Goal: Transaction & Acquisition: Purchase product/service

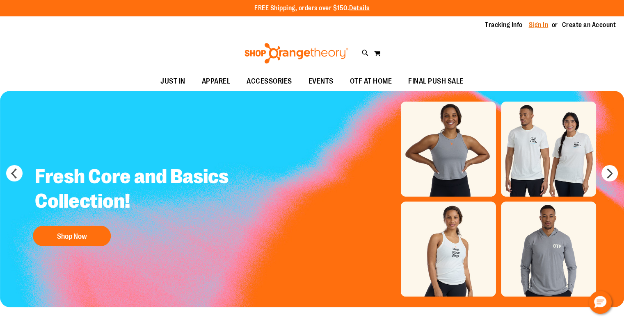
click at [543, 26] on link "Sign In" at bounding box center [538, 24] width 20 height 9
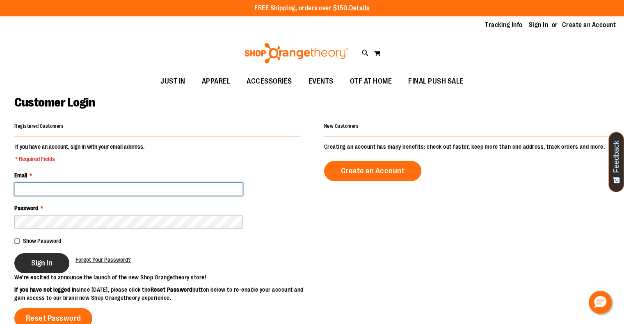
type input "**********"
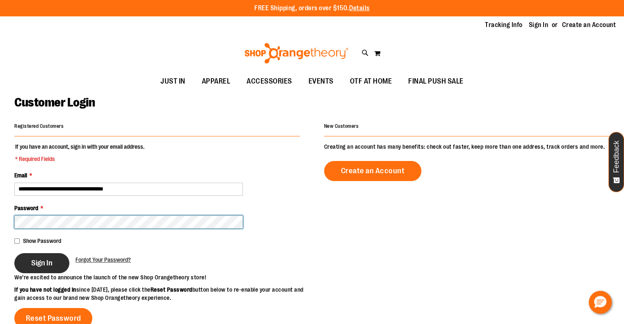
type input "**********"
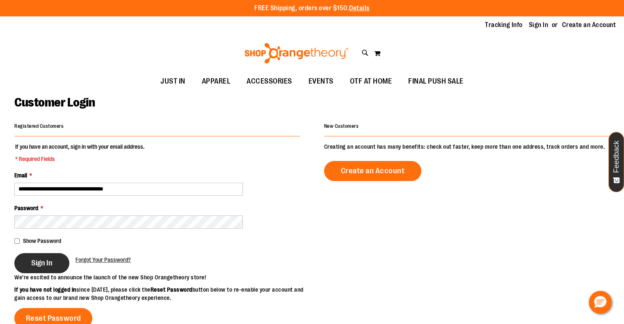
click at [41, 262] on span "Sign In" at bounding box center [41, 263] width 21 height 9
click at [32, 265] on div "Sign In" at bounding box center [44, 263] width 61 height 20
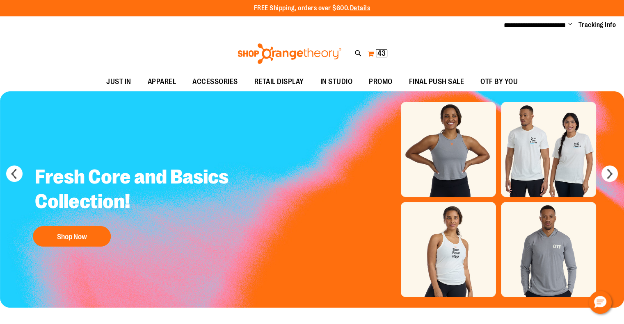
type input "**********"
click at [376, 52] on span "43 43 items" at bounding box center [381, 53] width 11 height 8
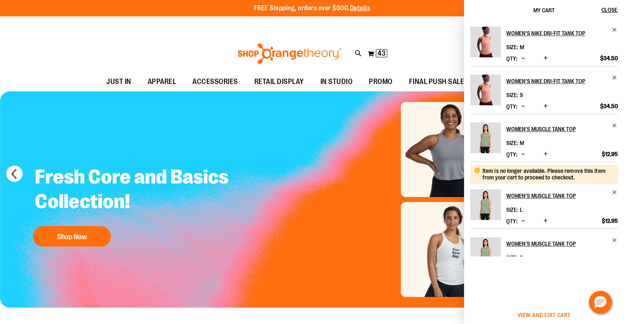
click at [527, 316] on span "View and edit cart" at bounding box center [543, 315] width 53 height 7
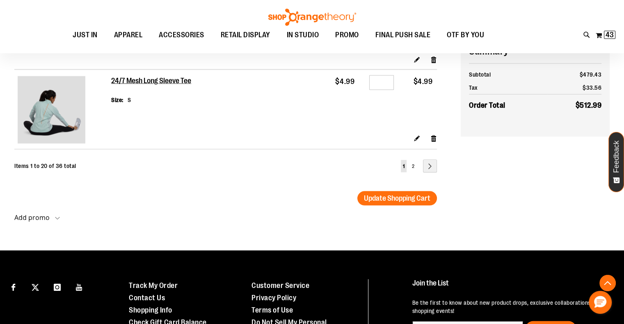
scroll to position [1681, 0]
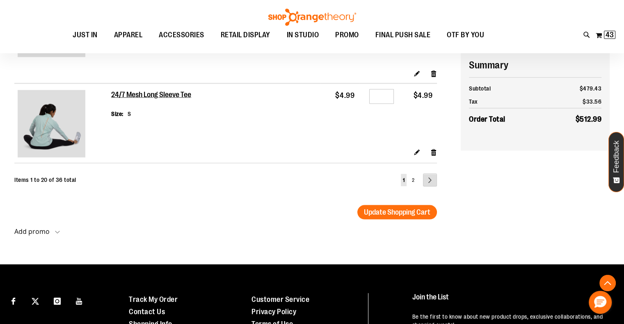
type input "**********"
click at [434, 182] on link "Page Next" at bounding box center [430, 180] width 14 height 13
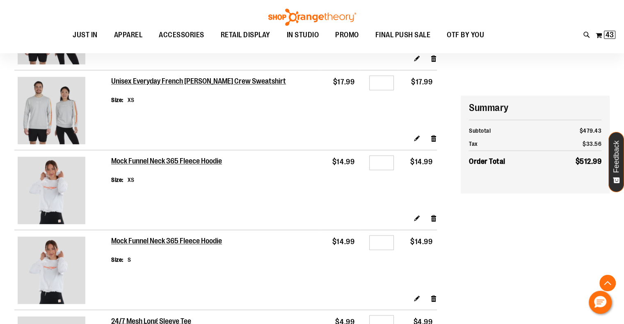
scroll to position [1271, 0]
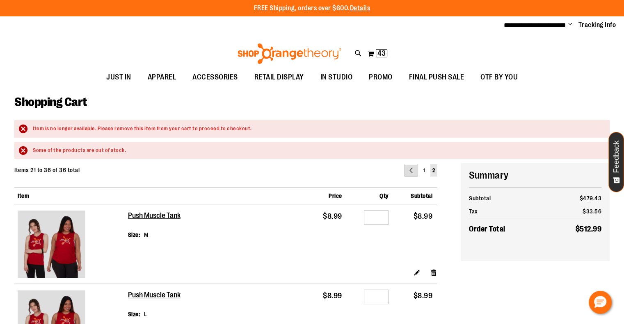
type input "**********"
click at [414, 165] on link "Page Previous" at bounding box center [411, 170] width 14 height 13
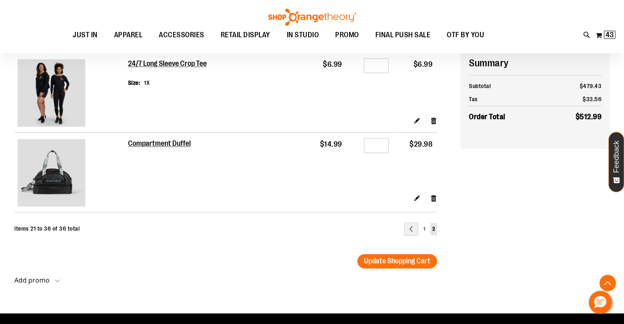
scroll to position [1148, 0]
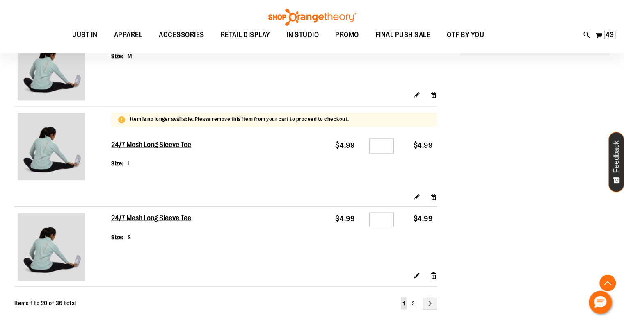
scroll to position [1426, 0]
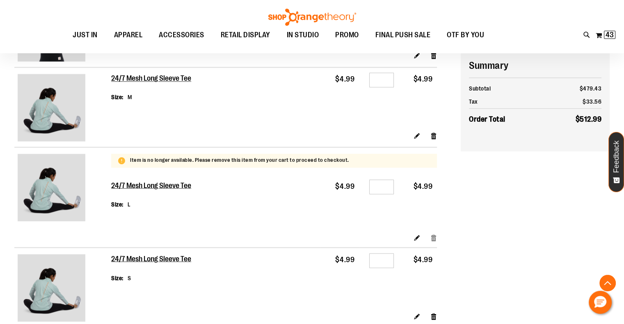
type input "**********"
click at [433, 235] on link "Remove item" at bounding box center [433, 237] width 7 height 9
click at [430, 136] on link "Remove item" at bounding box center [433, 135] width 7 height 9
click at [432, 316] on link "Remove item" at bounding box center [433, 316] width 7 height 9
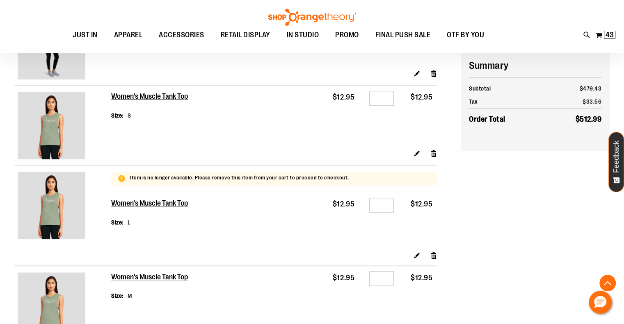
scroll to position [442, 0]
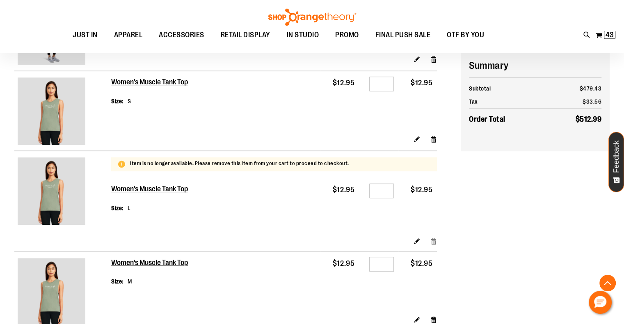
click at [432, 239] on link "Remove item" at bounding box center [433, 241] width 7 height 9
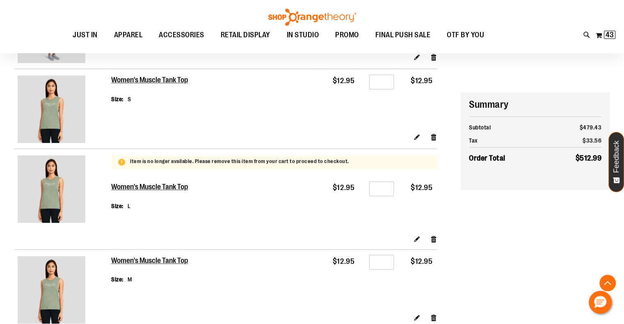
scroll to position [483, 0]
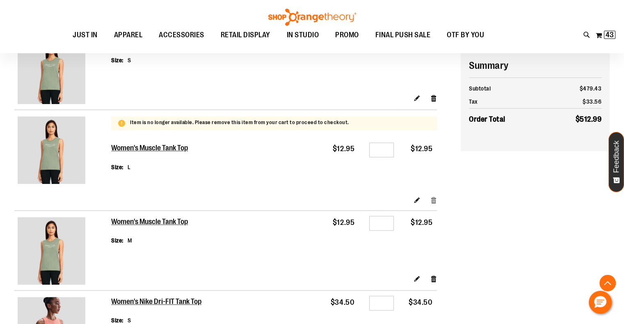
click at [432, 201] on link "Remove item" at bounding box center [433, 200] width 7 height 9
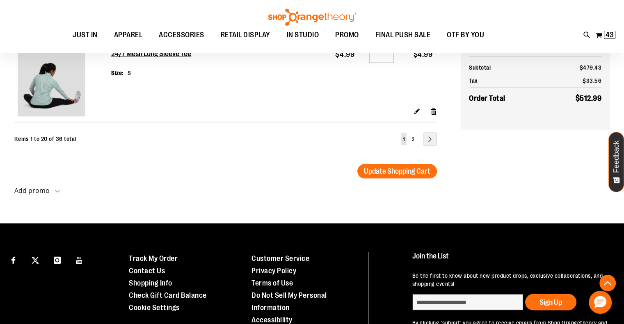
scroll to position [1590, 0]
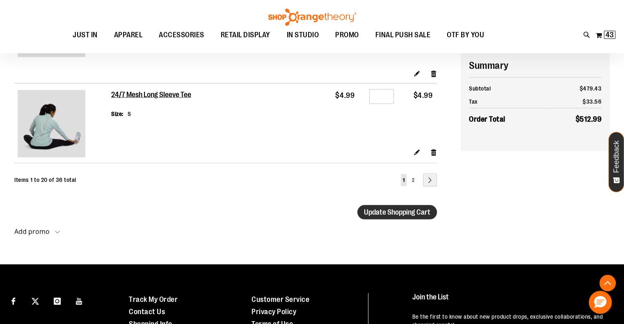
click at [392, 213] on span "Update Shopping Cart" at bounding box center [397, 212] width 66 height 8
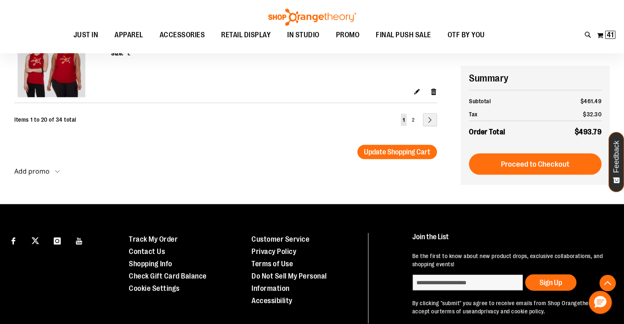
scroll to position [1721, 0]
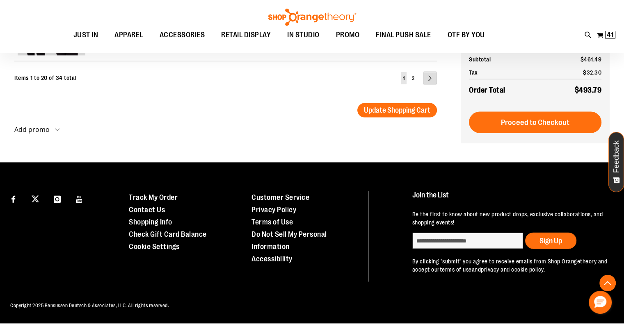
type input "**********"
click at [430, 78] on link "Page Next" at bounding box center [430, 78] width 14 height 13
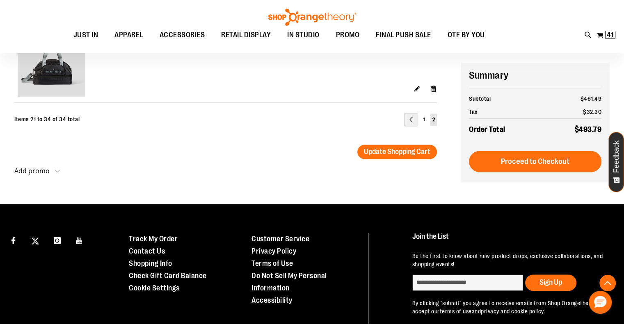
scroll to position [1096, 0]
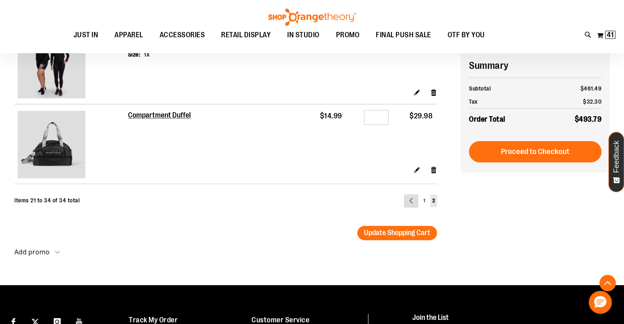
type input "**********"
click at [410, 196] on link "Page Previous" at bounding box center [411, 200] width 14 height 13
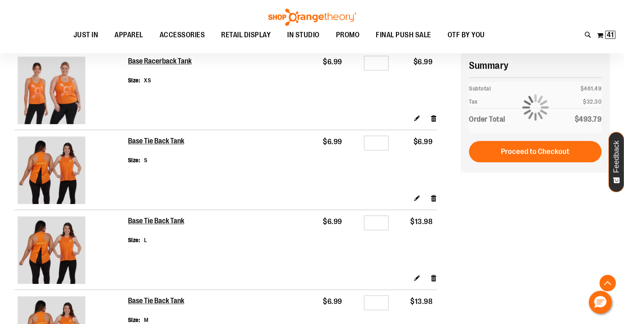
scroll to position [727, 0]
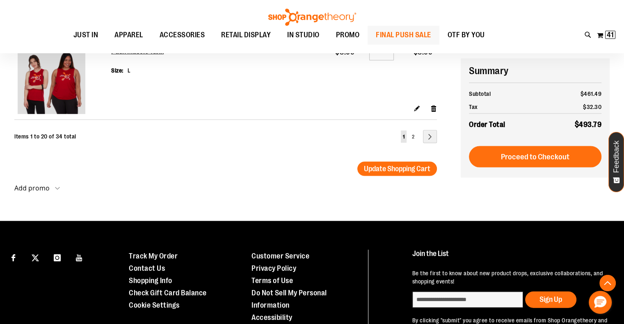
scroll to position [1681, 0]
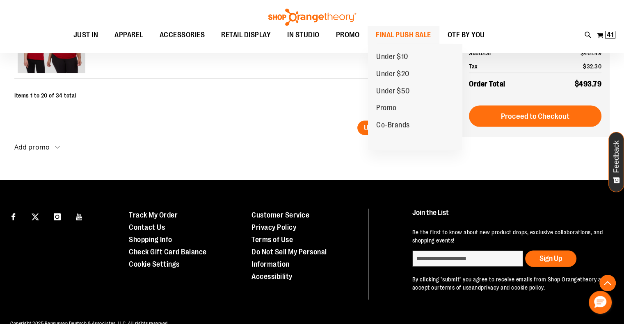
type input "**********"
click at [407, 29] on span "FINAL PUSH SALE" at bounding box center [403, 35] width 55 height 18
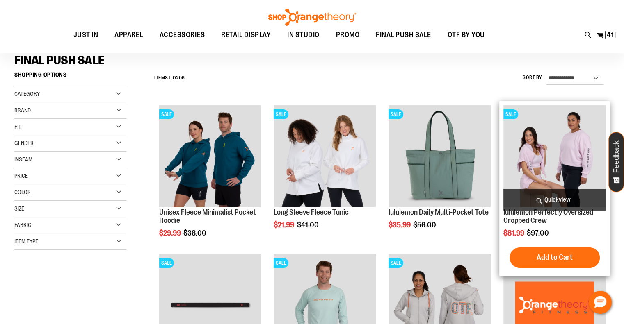
scroll to position [123, 0]
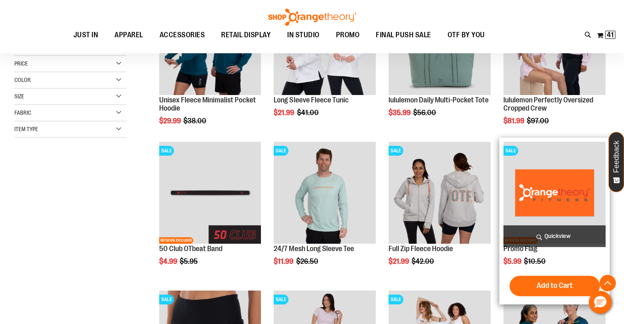
scroll to position [82, 0]
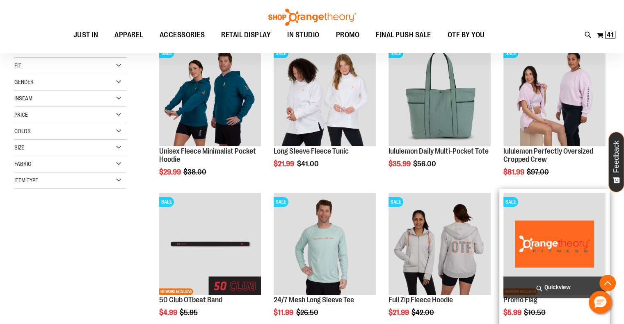
scroll to position [205, 0]
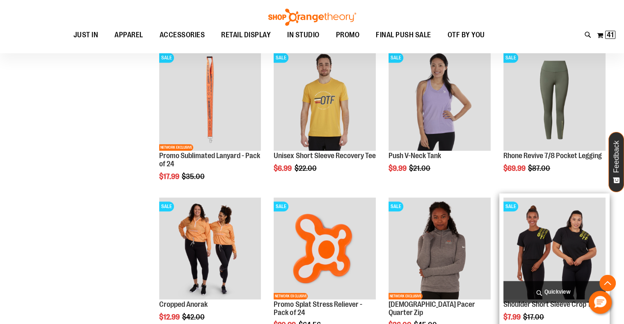
scroll to position [615, 0]
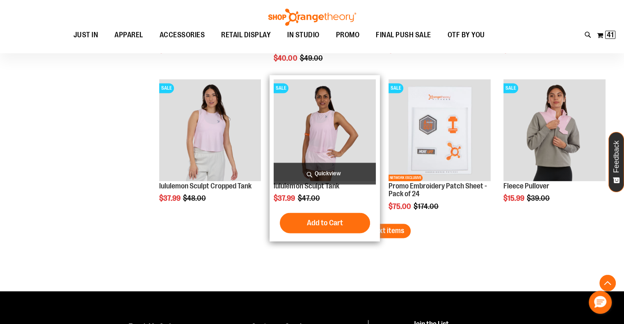
scroll to position [1352, 0]
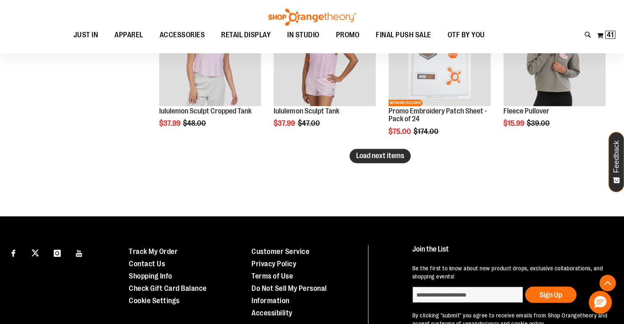
type input "**********"
click at [377, 155] on span "Load next items" at bounding box center [380, 156] width 48 height 8
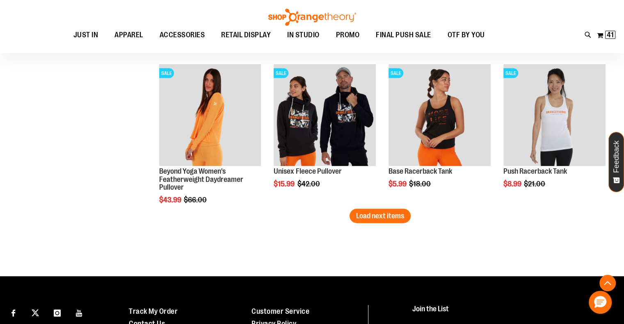
scroll to position [1762, 0]
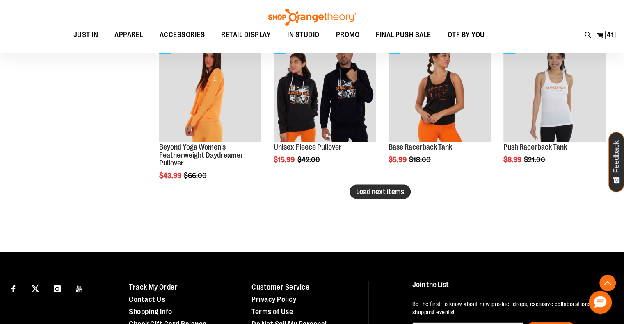
click at [377, 196] on button "Load next items" at bounding box center [379, 192] width 61 height 14
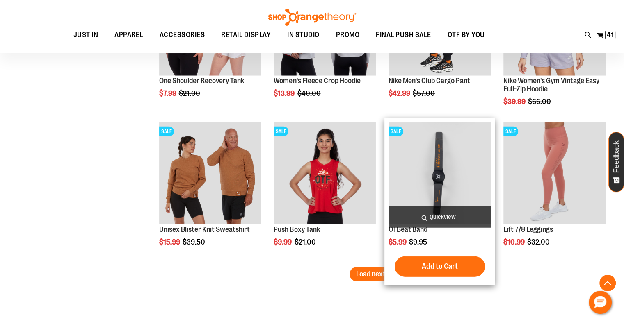
scroll to position [2172, 0]
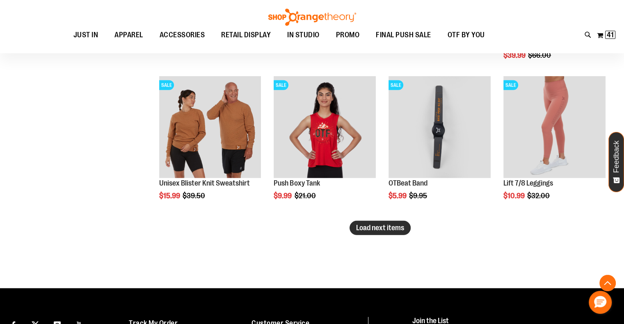
click at [397, 224] on span "Load next items" at bounding box center [380, 228] width 48 height 8
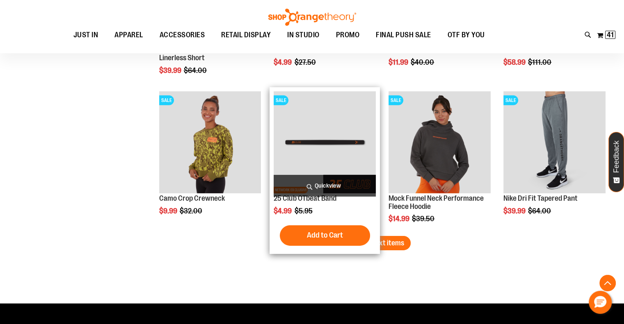
scroll to position [2623, 0]
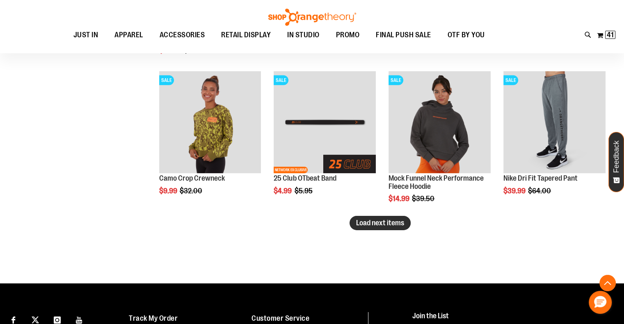
click at [393, 220] on span "Load next items" at bounding box center [380, 223] width 48 height 8
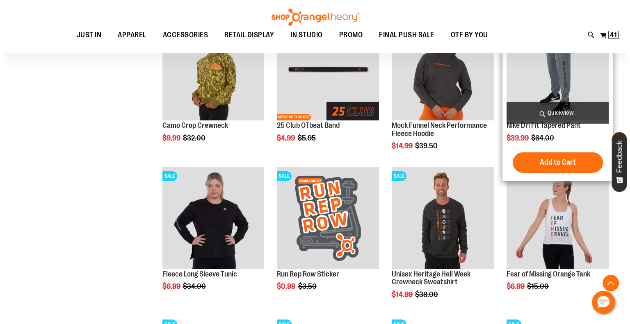
scroll to position [2787, 0]
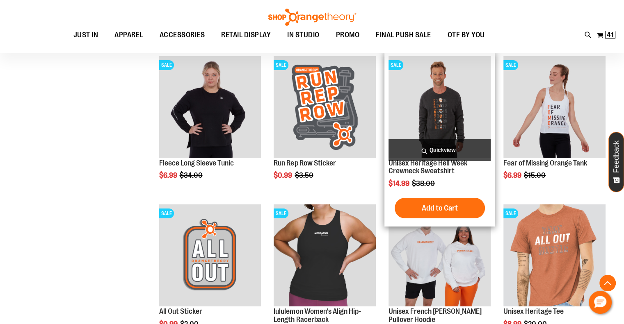
click at [433, 153] on span "Quickview" at bounding box center [439, 150] width 102 height 22
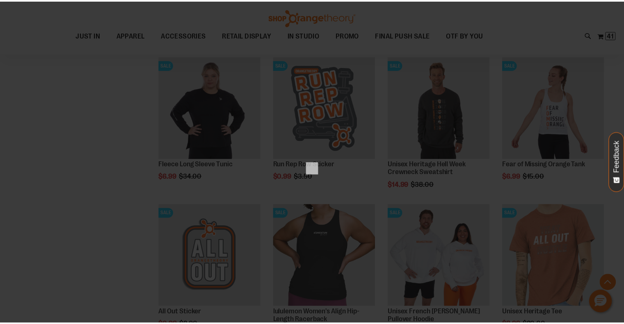
scroll to position [0, 0]
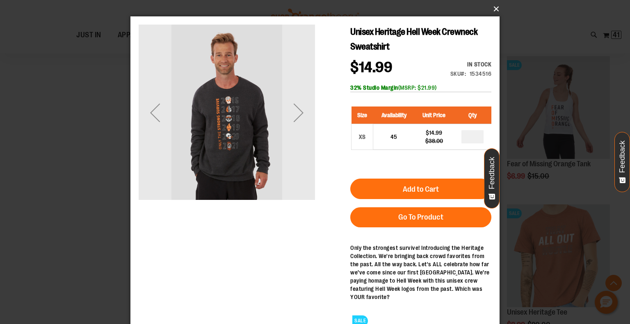
click at [495, 5] on button "×" at bounding box center [317, 9] width 369 height 18
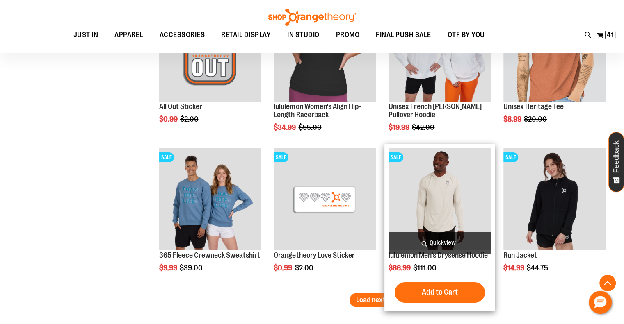
scroll to position [3033, 0]
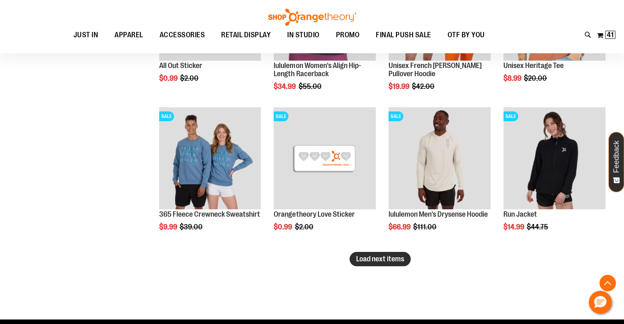
click at [367, 257] on span "Load next items" at bounding box center [380, 259] width 48 height 8
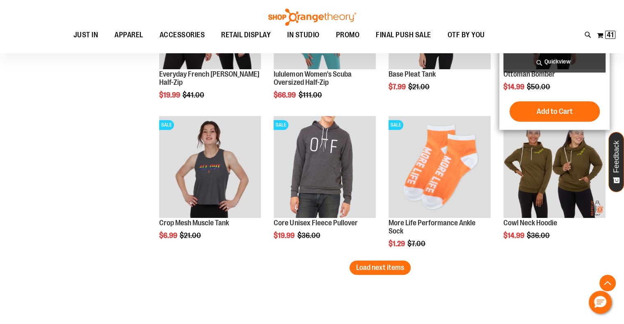
scroll to position [3512, 0]
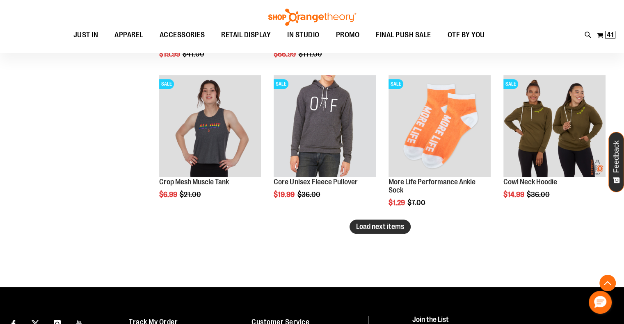
click at [389, 228] on span "Load next items" at bounding box center [380, 227] width 48 height 8
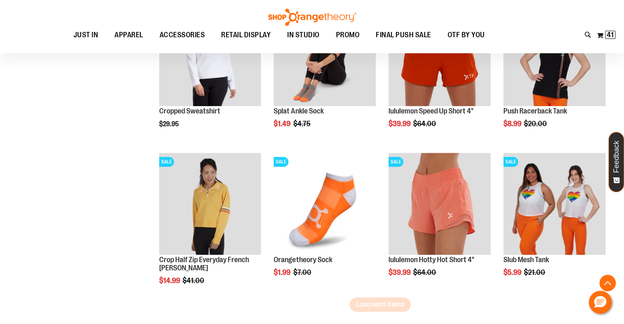
scroll to position [3881, 0]
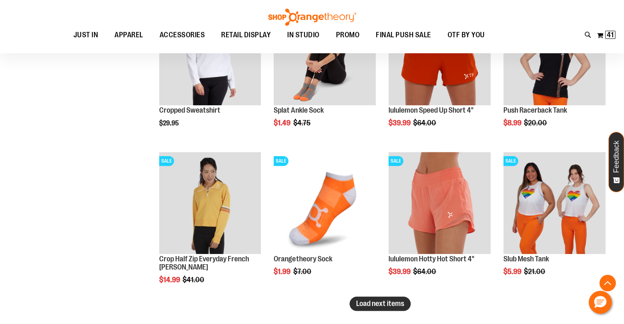
click at [364, 301] on span "Load next items" at bounding box center [380, 304] width 48 height 8
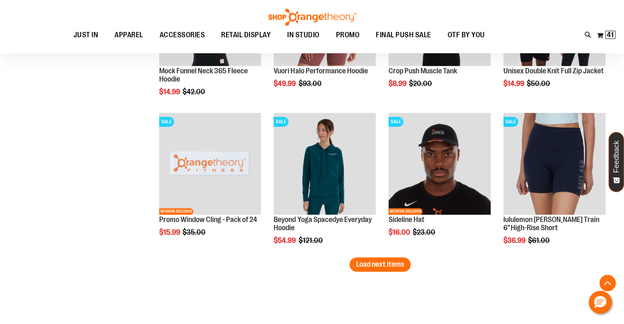
scroll to position [4373, 0]
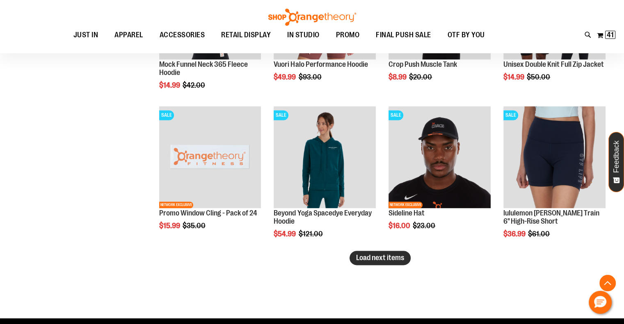
click at [392, 257] on span "Load next items" at bounding box center [380, 258] width 48 height 8
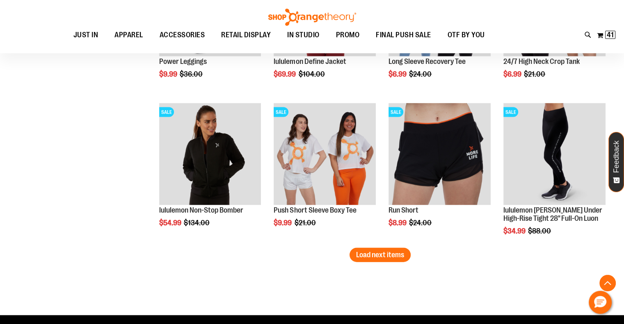
scroll to position [4824, 0]
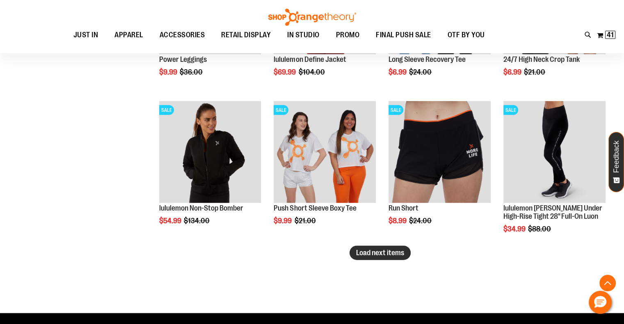
click at [390, 255] on span "Load next items" at bounding box center [380, 253] width 48 height 8
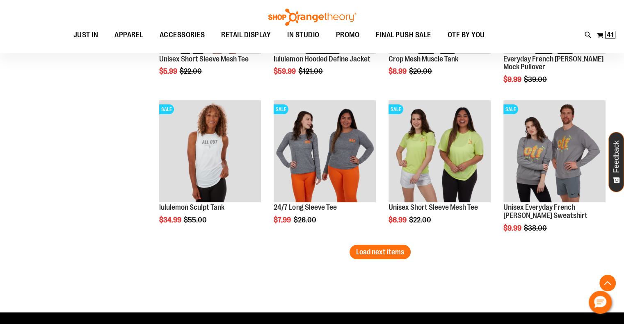
scroll to position [5275, 0]
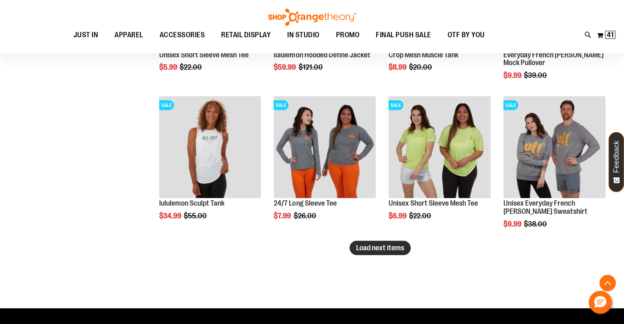
click at [385, 249] on span "Load next items" at bounding box center [380, 248] width 48 height 8
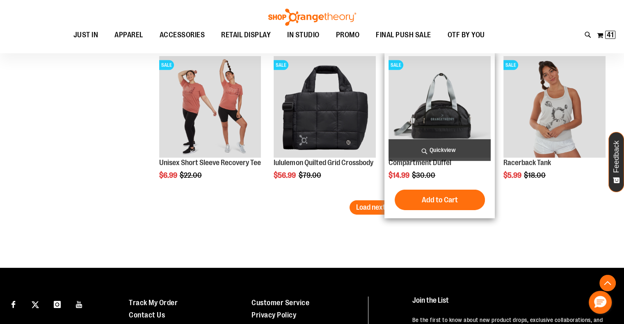
scroll to position [5767, 0]
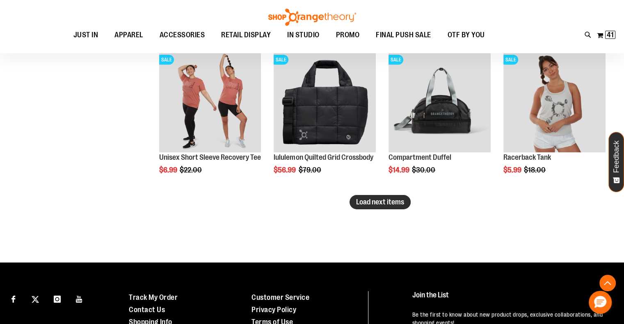
click at [368, 205] on span "Load next items" at bounding box center [380, 202] width 48 height 8
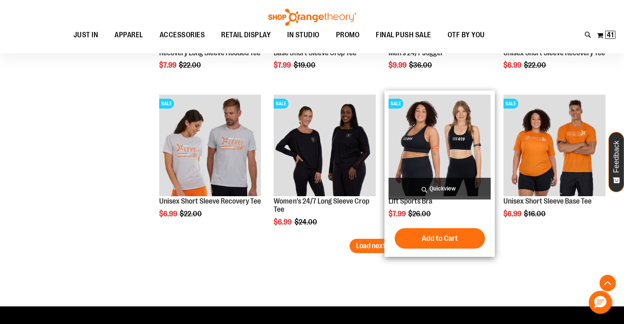
scroll to position [6177, 0]
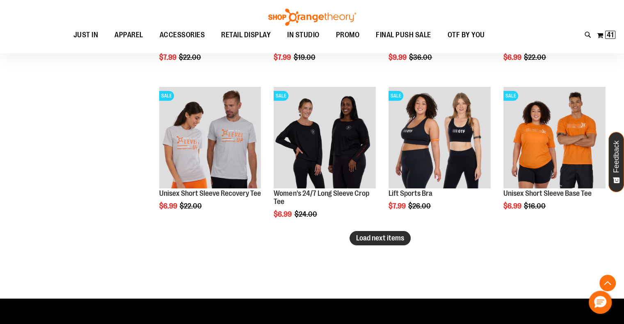
click at [371, 238] on span "Load next items" at bounding box center [380, 238] width 48 height 8
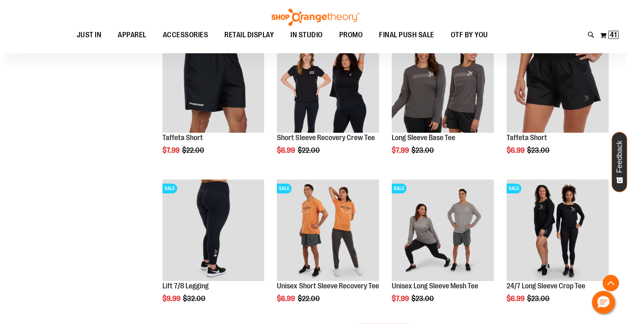
scroll to position [6546, 0]
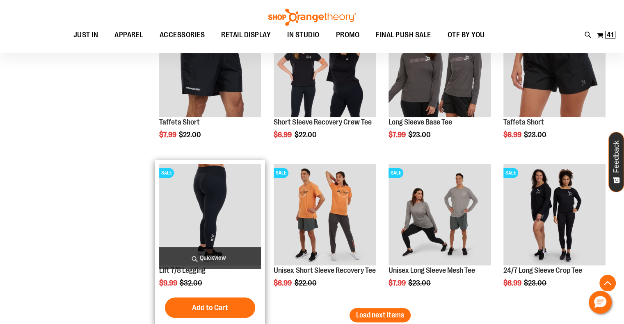
click at [218, 260] on span "Quickview" at bounding box center [210, 258] width 102 height 22
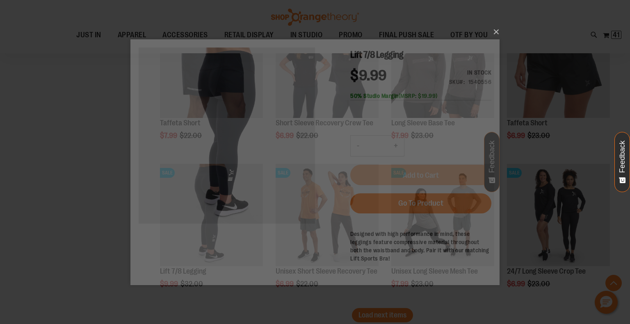
scroll to position [0, 0]
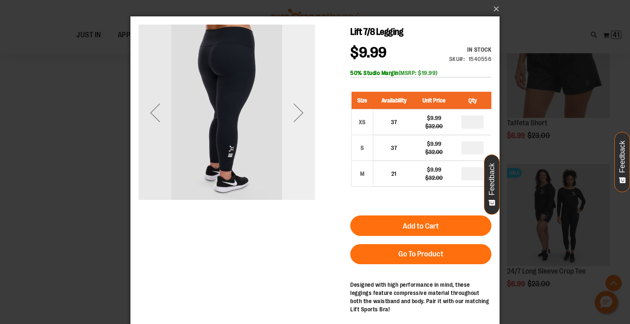
click at [303, 108] on div "Next" at bounding box center [298, 112] width 33 height 33
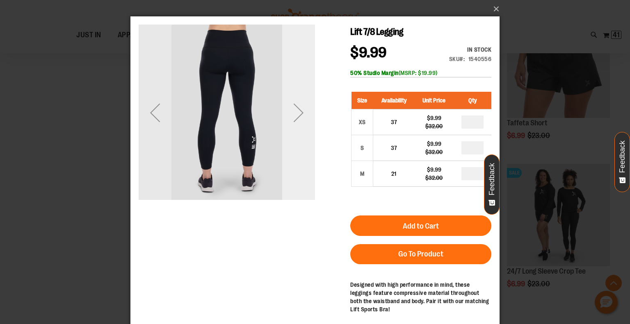
click at [304, 107] on div "Next" at bounding box center [298, 112] width 33 height 33
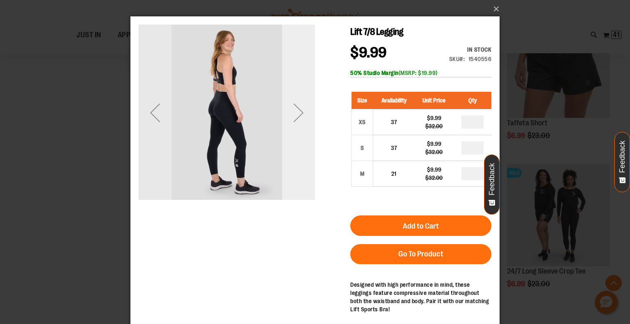
click at [304, 107] on div "Next" at bounding box center [298, 112] width 33 height 33
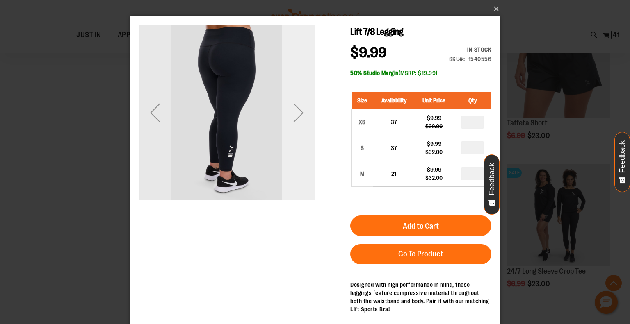
click at [304, 107] on div "Next" at bounding box center [298, 112] width 33 height 33
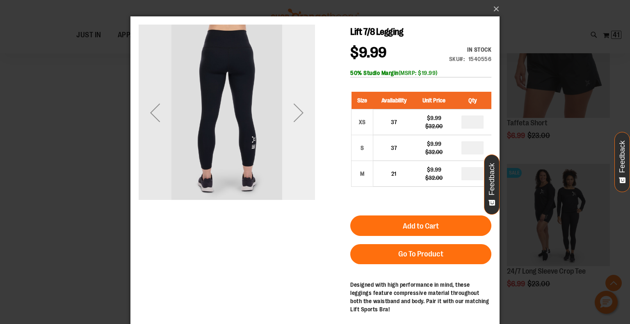
click at [304, 107] on div "Next" at bounding box center [298, 112] width 33 height 33
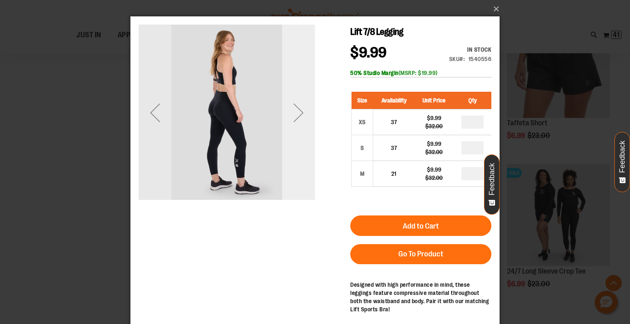
click at [304, 107] on div "Next" at bounding box center [298, 112] width 33 height 33
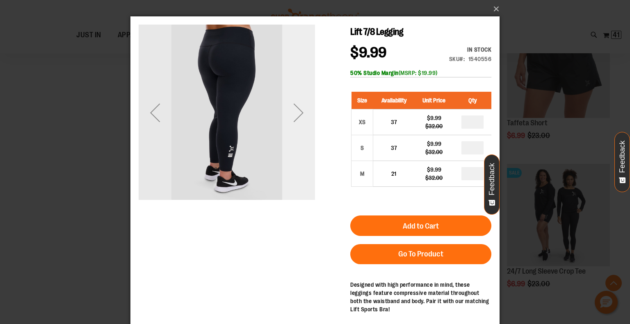
click at [304, 107] on div "Next" at bounding box center [298, 112] width 33 height 33
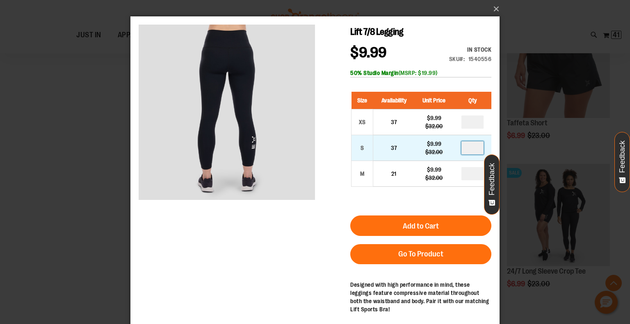
drag, startPoint x: 467, startPoint y: 147, endPoint x: 479, endPoint y: 151, distance: 13.2
click at [479, 151] on input "number" at bounding box center [472, 147] width 22 height 13
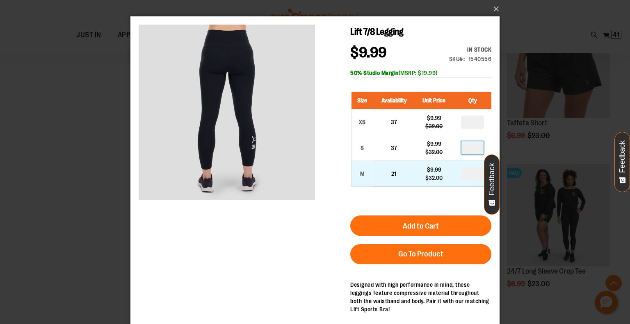
type input "*"
drag, startPoint x: 466, startPoint y: 167, endPoint x: 471, endPoint y: 171, distance: 6.1
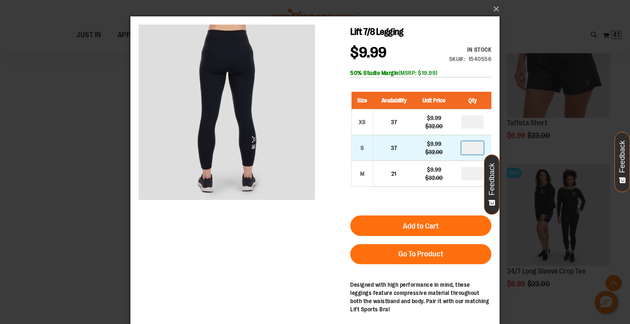
type input "*"
drag, startPoint x: 468, startPoint y: 145, endPoint x: 478, endPoint y: 149, distance: 10.9
click at [478, 149] on input "*" at bounding box center [472, 147] width 22 height 13
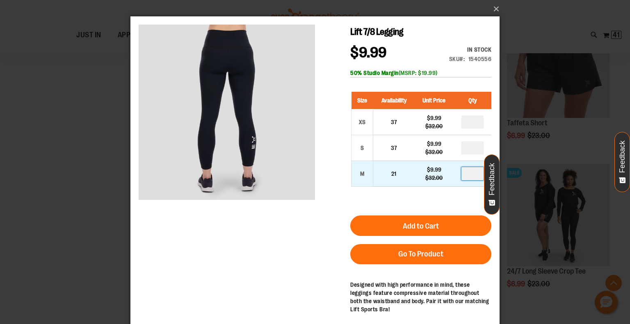
click at [465, 168] on input "number" at bounding box center [472, 173] width 22 height 13
type input "*"
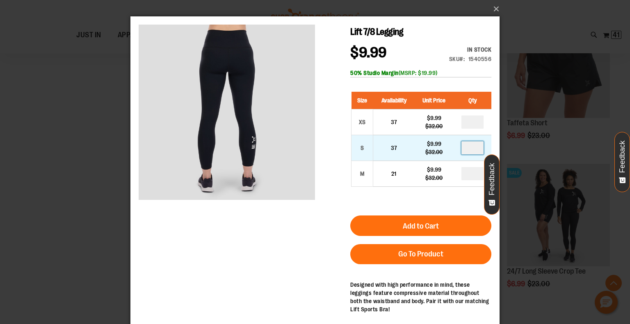
drag, startPoint x: 471, startPoint y: 152, endPoint x: 476, endPoint y: 154, distance: 6.0
type input "*"
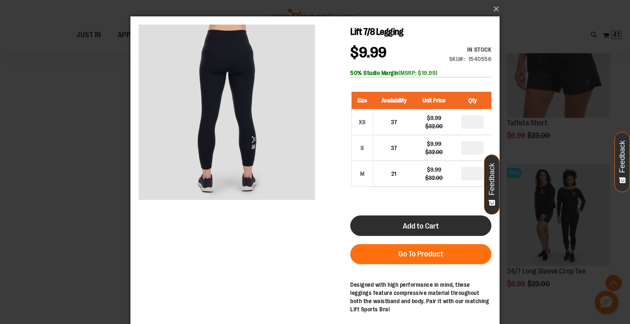
click at [445, 223] on button "Add to Cart" at bounding box center [420, 226] width 141 height 20
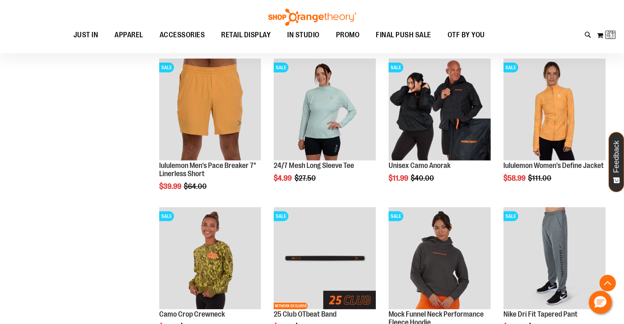
scroll to position [253, 0]
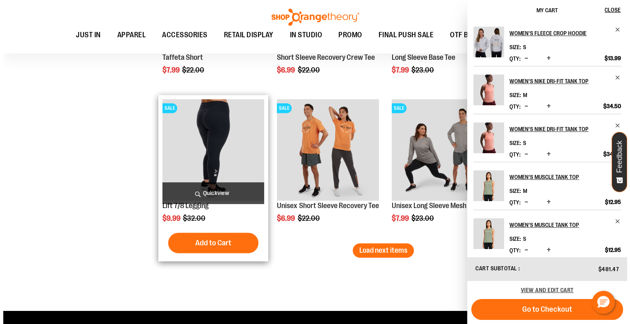
scroll to position [6594, 0]
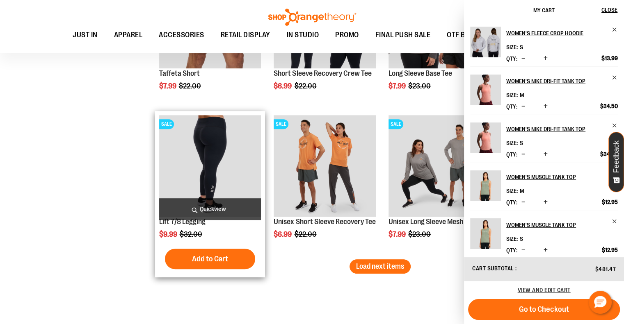
click at [215, 213] on span "Quickview" at bounding box center [210, 209] width 102 height 22
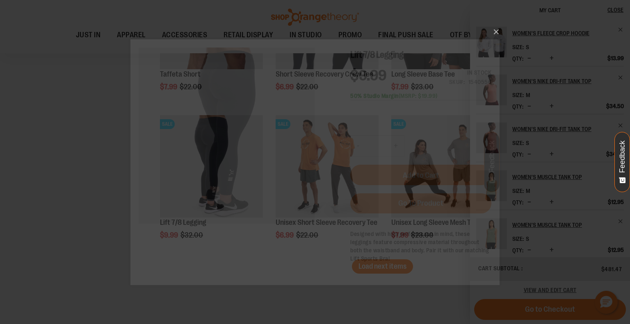
scroll to position [0, 0]
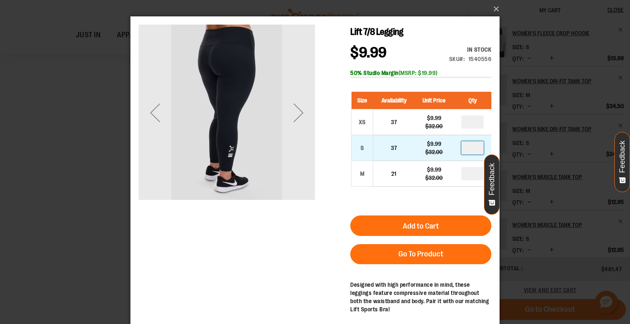
drag, startPoint x: 470, startPoint y: 146, endPoint x: 488, endPoint y: 150, distance: 18.7
click at [488, 150] on td at bounding box center [472, 148] width 38 height 26
type input "*"
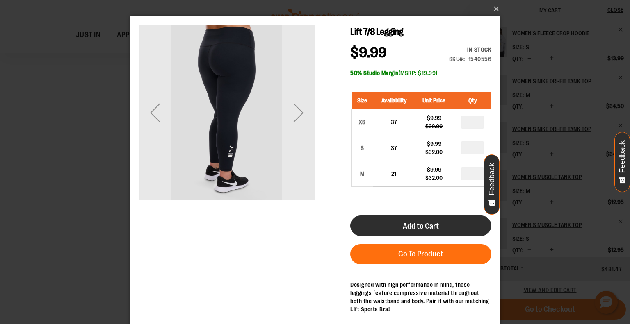
drag, startPoint x: 449, startPoint y: 239, endPoint x: 449, endPoint y: 232, distance: 7.4
click at [449, 232] on div "Add to Cart Go To Product" at bounding box center [420, 240] width 141 height 49
click at [448, 230] on button "Add to Cart" at bounding box center [420, 226] width 141 height 20
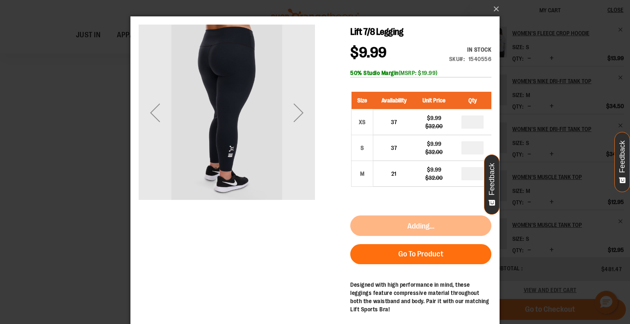
click at [503, 15] on div "×" at bounding box center [315, 162] width 630 height 324
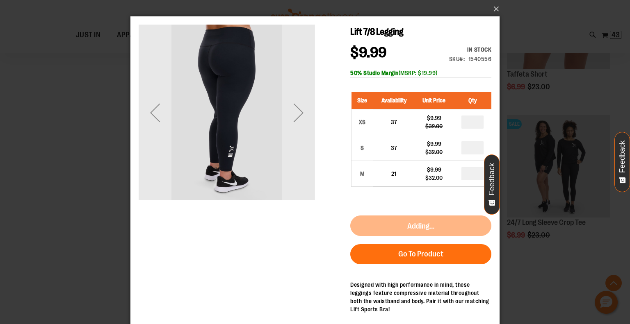
scroll to position [6758, 0]
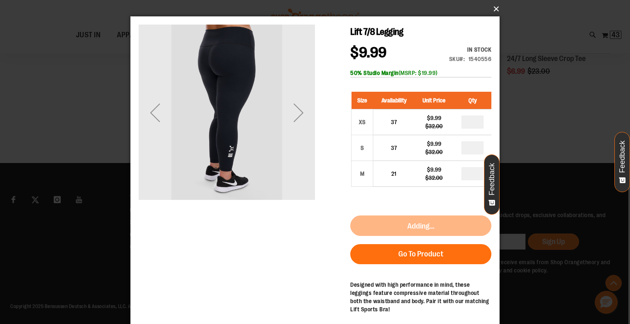
click at [495, 10] on button "×" at bounding box center [317, 9] width 369 height 18
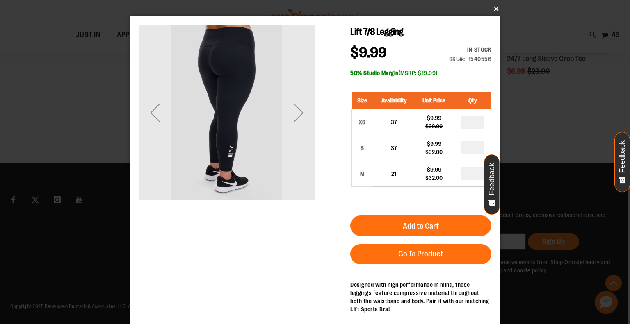
click at [492, 11] on button "×" at bounding box center [317, 9] width 369 height 18
click at [494, 7] on button "×" at bounding box center [317, 9] width 369 height 18
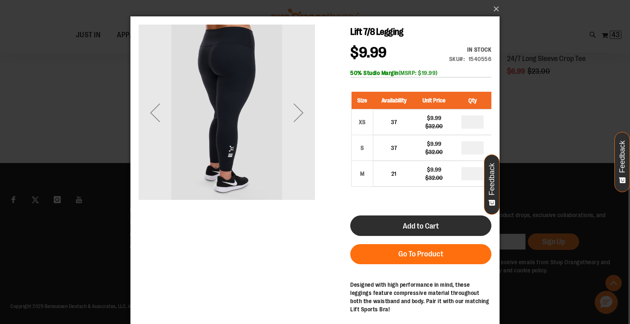
click at [449, 225] on button "Add to Cart" at bounding box center [420, 226] width 141 height 20
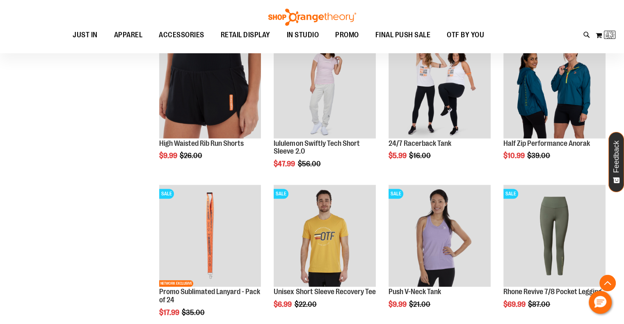
scroll to position [92, 0]
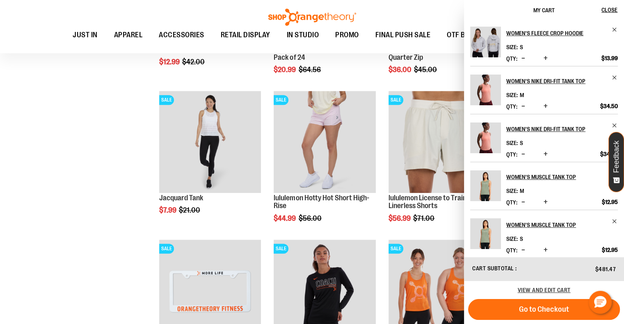
drag, startPoint x: 87, startPoint y: 196, endPoint x: 102, endPoint y: 187, distance: 18.6
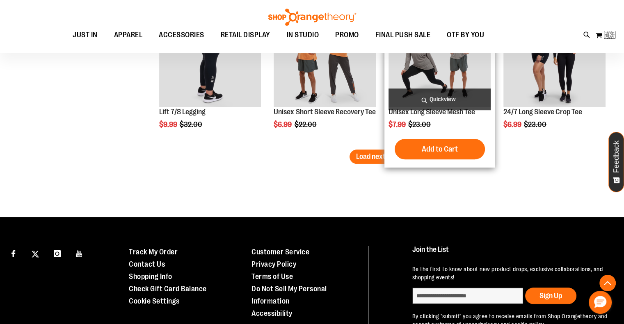
scroll to position [6594, 0]
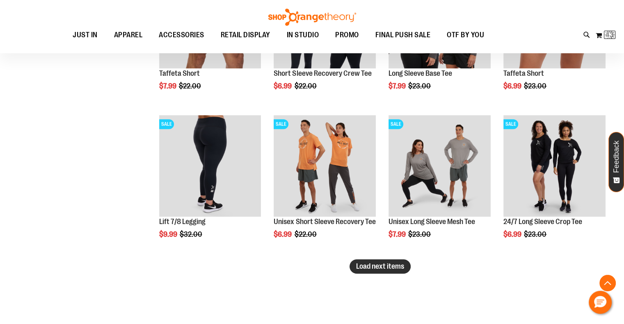
click at [381, 267] on span "Load next items" at bounding box center [380, 266] width 48 height 8
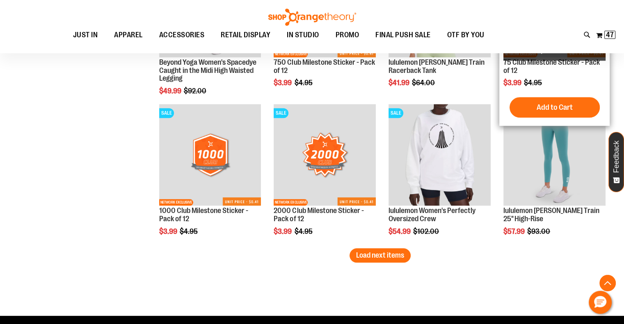
scroll to position [7168, 0]
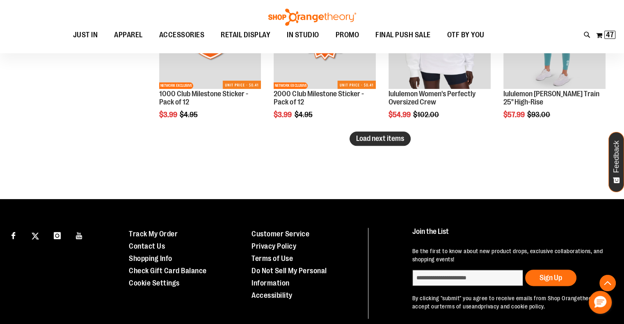
click at [363, 139] on span "Load next items" at bounding box center [380, 138] width 48 height 8
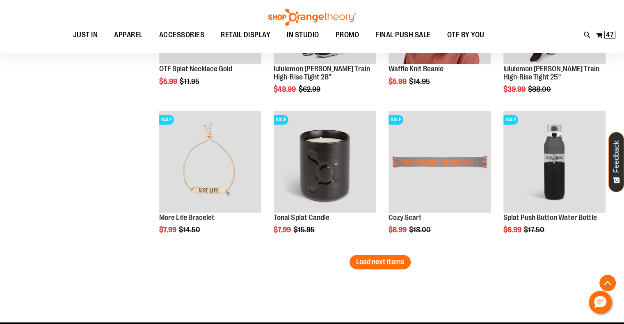
scroll to position [7496, 0]
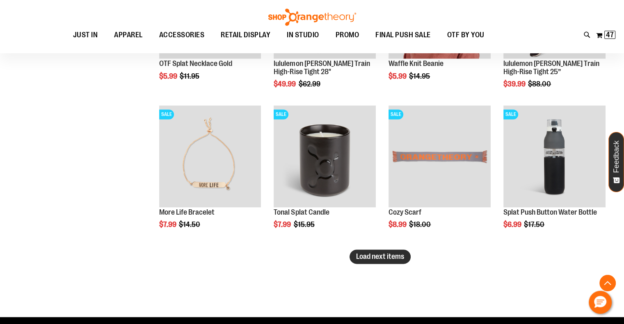
click at [370, 254] on span "Load next items" at bounding box center [380, 257] width 48 height 8
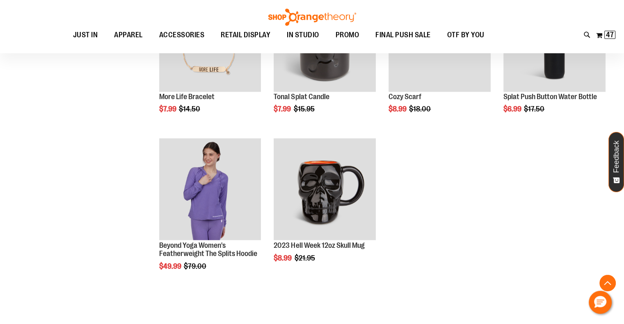
scroll to position [7660, 0]
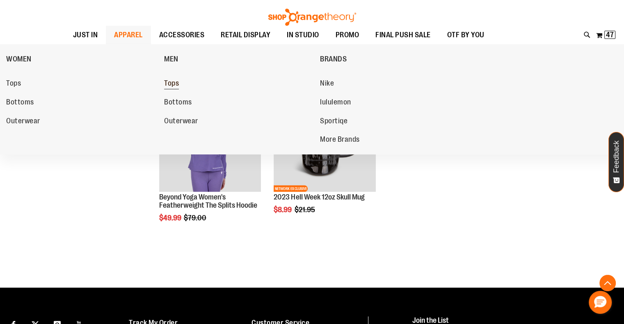
click at [170, 82] on span "Tops" at bounding box center [171, 84] width 15 height 10
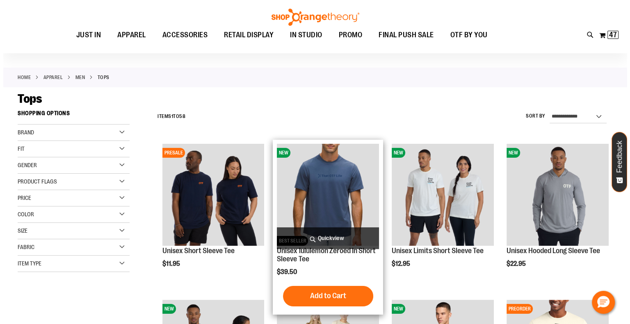
scroll to position [82, 0]
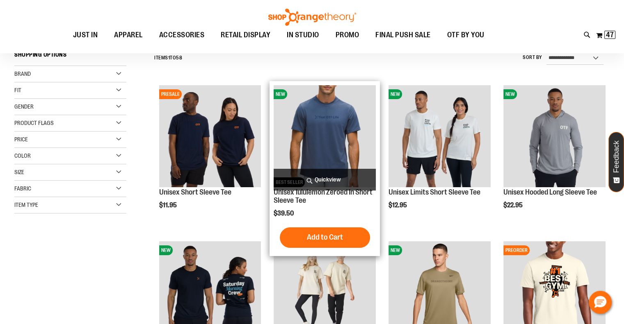
type input "**********"
click at [312, 182] on span "Quickview" at bounding box center [324, 180] width 102 height 22
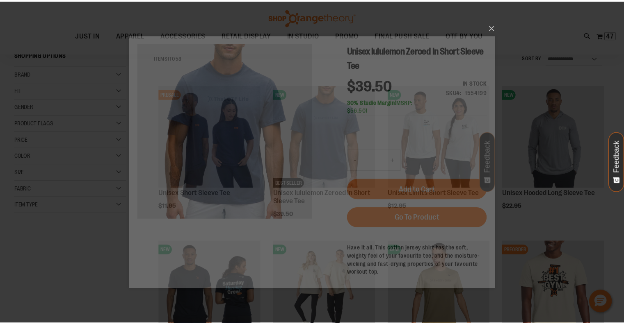
scroll to position [0, 0]
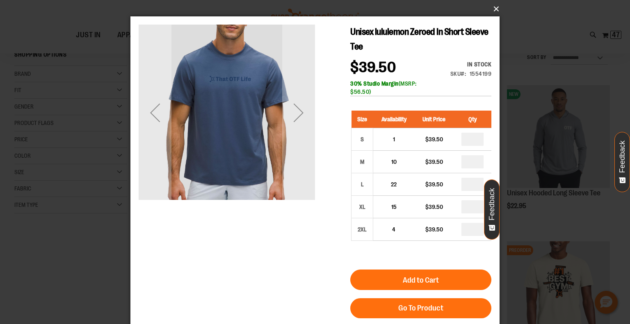
click at [497, 9] on button "×" at bounding box center [317, 9] width 369 height 18
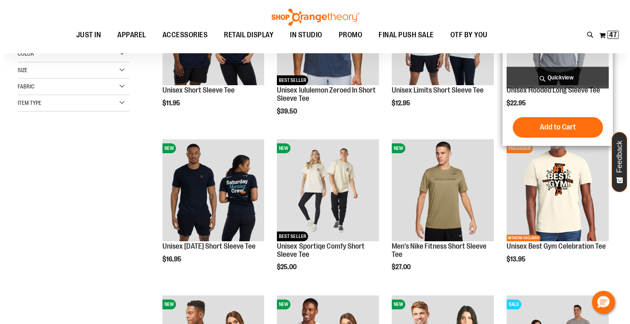
scroll to position [82, 0]
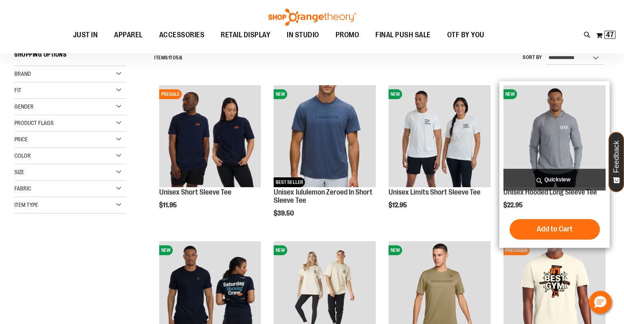
click at [566, 177] on span "Quickview" at bounding box center [554, 180] width 102 height 22
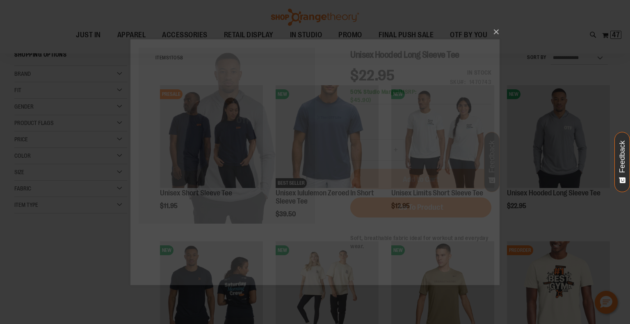
scroll to position [0, 0]
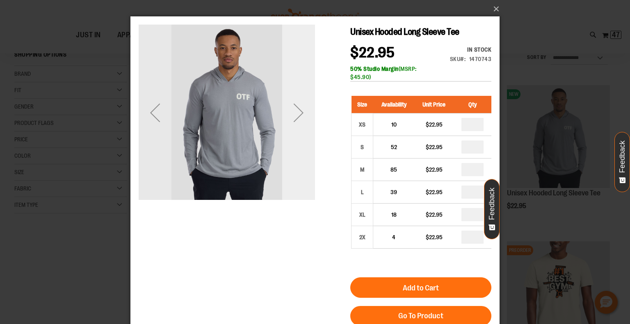
click at [288, 118] on div "Next" at bounding box center [298, 112] width 33 height 33
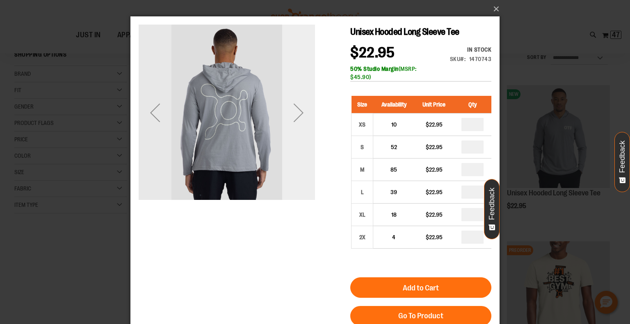
click at [305, 116] on div "Next" at bounding box center [298, 112] width 33 height 33
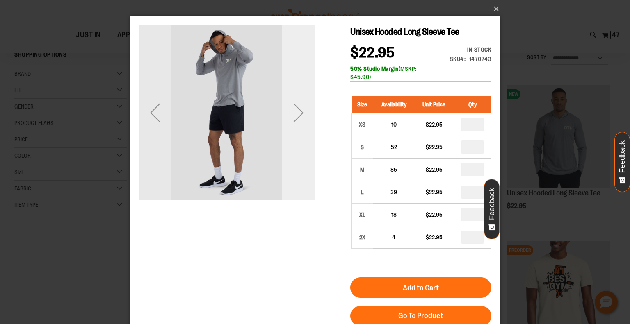
click at [305, 116] on div "Next" at bounding box center [298, 112] width 33 height 33
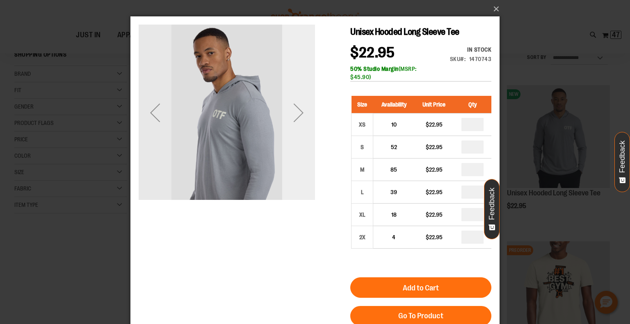
click at [305, 116] on div "Next" at bounding box center [298, 112] width 33 height 33
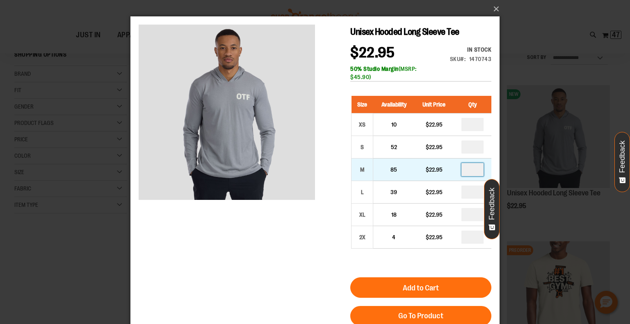
click at [471, 172] on input "number" at bounding box center [472, 169] width 22 height 13
type input "*"
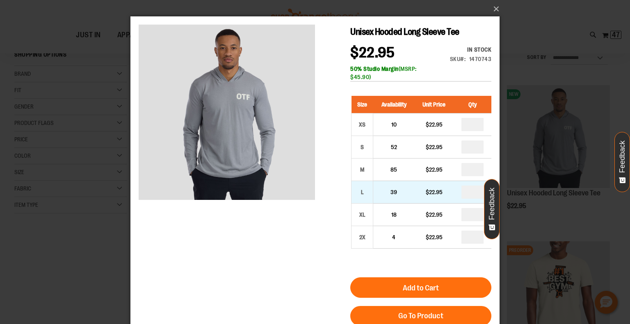
drag, startPoint x: 466, startPoint y: 192, endPoint x: 476, endPoint y: 198, distance: 12.0
type input "*"
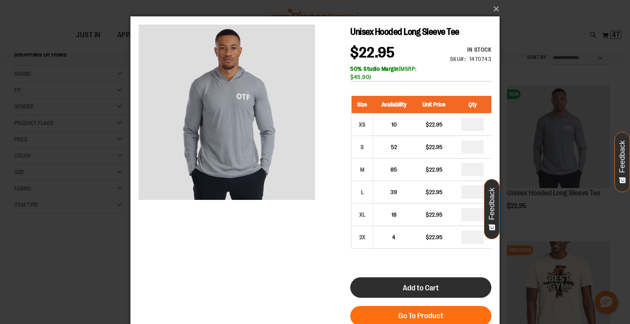
click at [450, 286] on button "Add to Cart" at bounding box center [420, 288] width 141 height 20
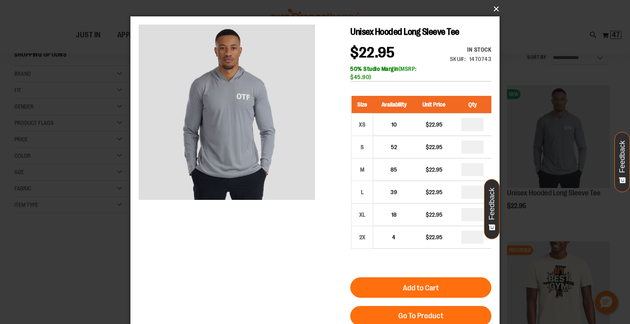
click at [495, 12] on button "×" at bounding box center [317, 9] width 369 height 18
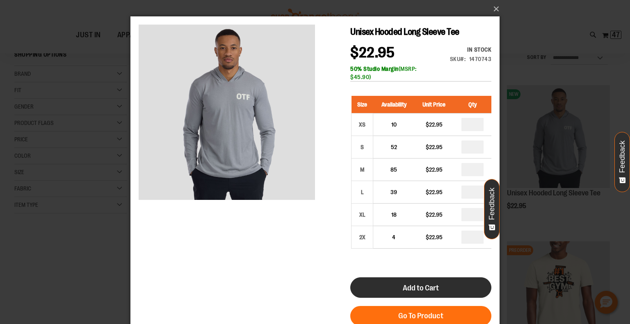
click at [419, 280] on button "Add to Cart" at bounding box center [420, 288] width 141 height 20
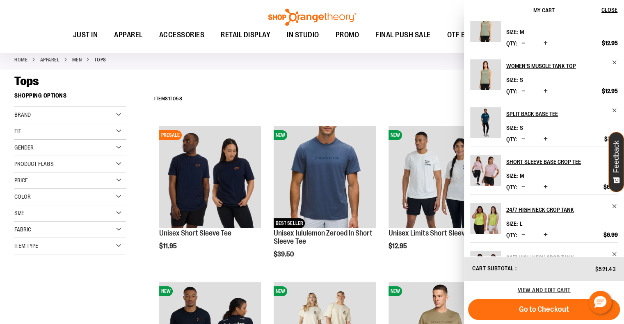
scroll to position [246, 0]
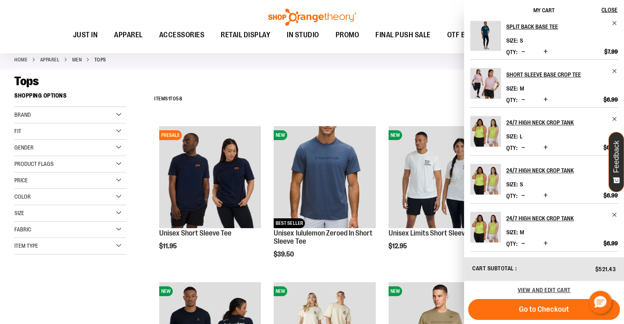
click at [415, 98] on div "**********" at bounding box center [379, 99] width 459 height 21
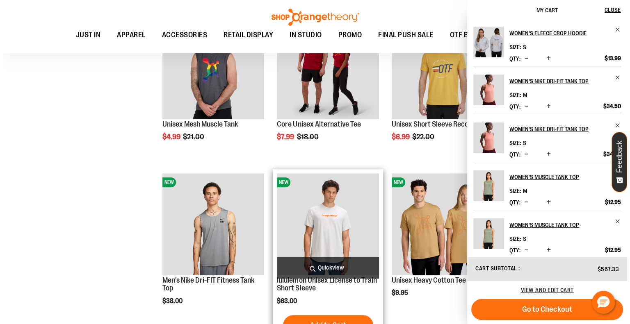
scroll to position [820, 0]
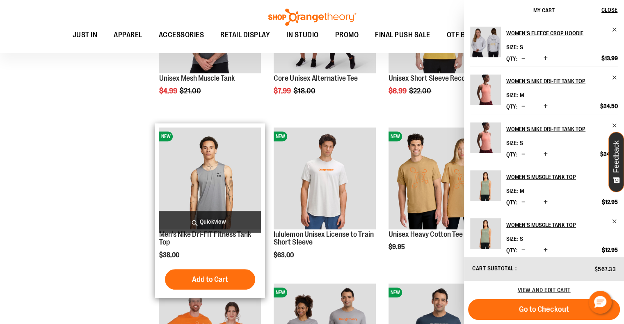
click at [219, 219] on span "Quickview" at bounding box center [210, 222] width 102 height 22
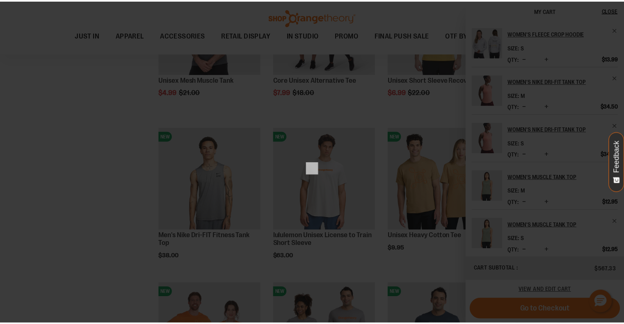
scroll to position [0, 0]
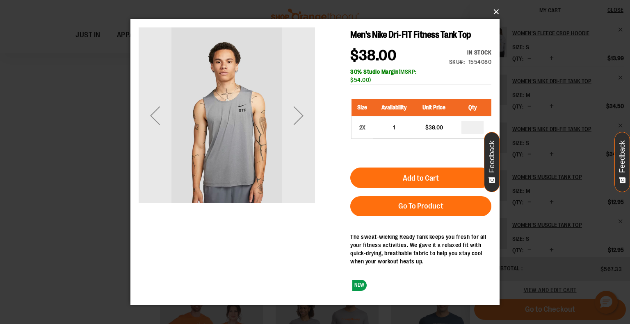
click at [490, 15] on button "×" at bounding box center [317, 12] width 369 height 18
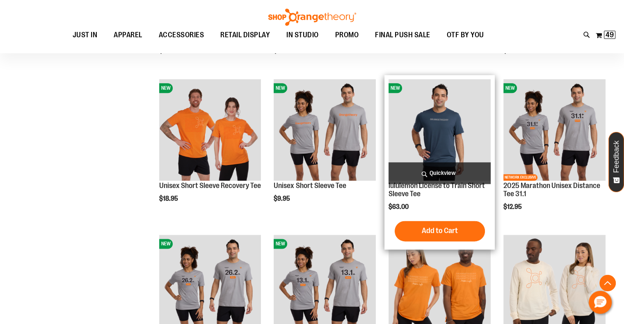
scroll to position [1025, 0]
click at [449, 171] on span "Quickview" at bounding box center [439, 173] width 102 height 22
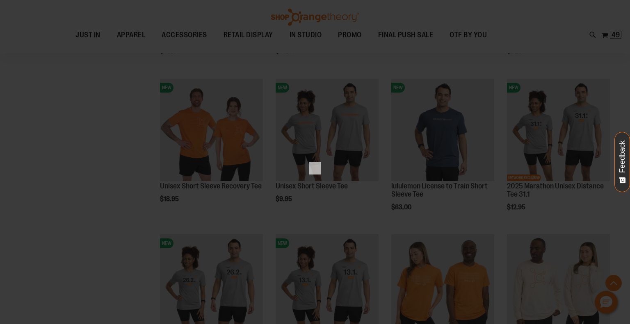
click at [513, 67] on div "×" at bounding box center [315, 162] width 630 height 324
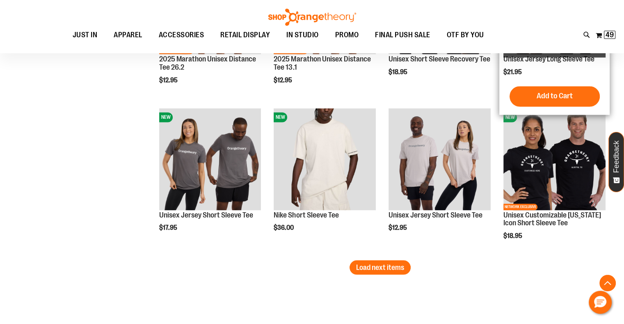
scroll to position [1312, 0]
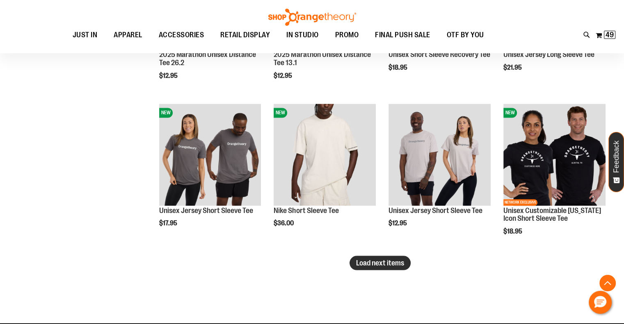
click at [392, 264] on span "Load next items" at bounding box center [380, 263] width 48 height 8
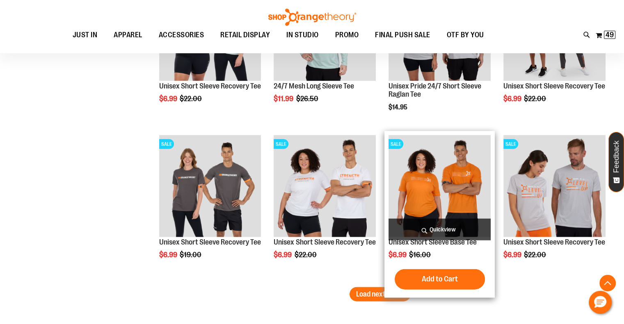
scroll to position [1763, 0]
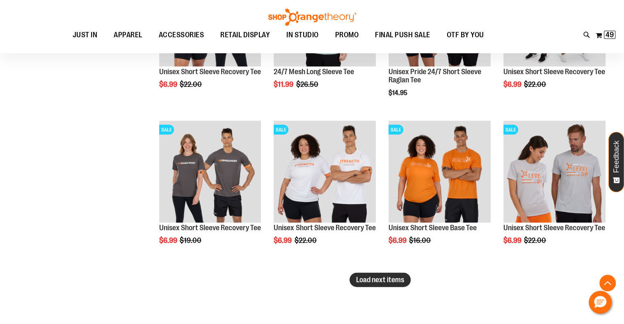
click at [377, 278] on span "Load next items" at bounding box center [380, 280] width 48 height 8
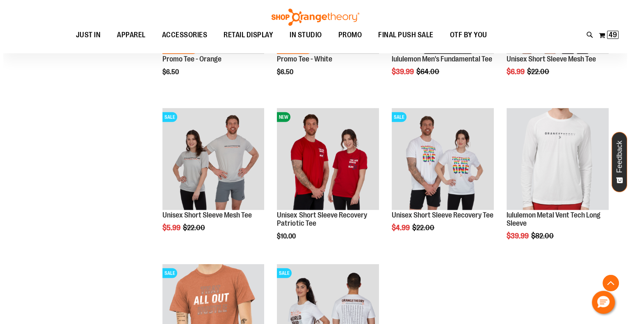
scroll to position [2132, 0]
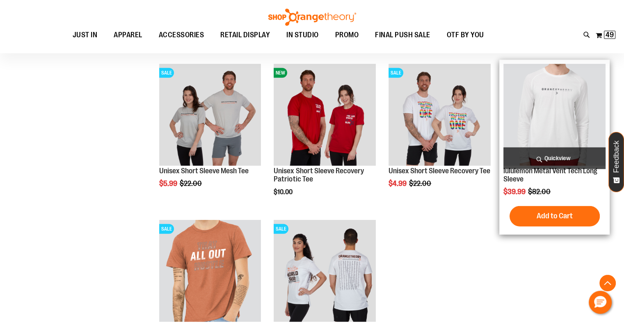
click at [553, 155] on span "Quickview" at bounding box center [554, 159] width 102 height 22
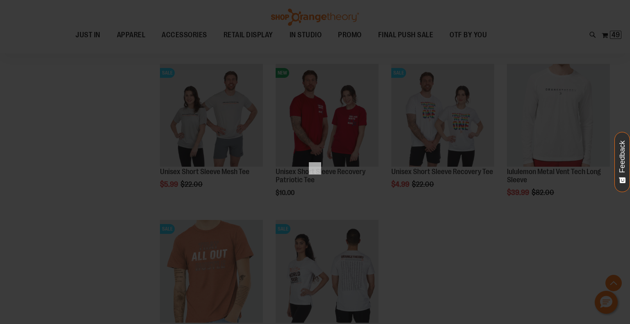
scroll to position [0, 0]
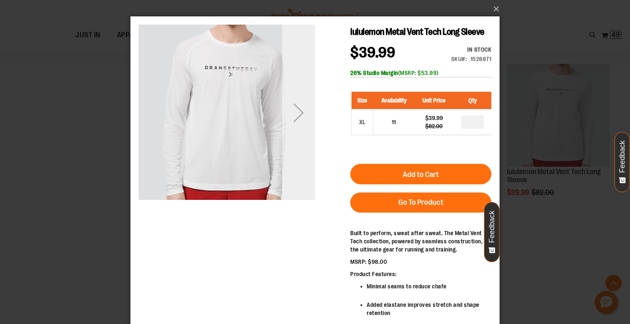
click at [299, 125] on div "Next" at bounding box center [298, 112] width 33 height 33
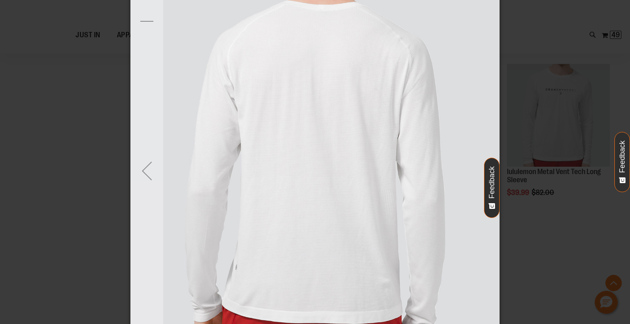
scroll to position [123, 0]
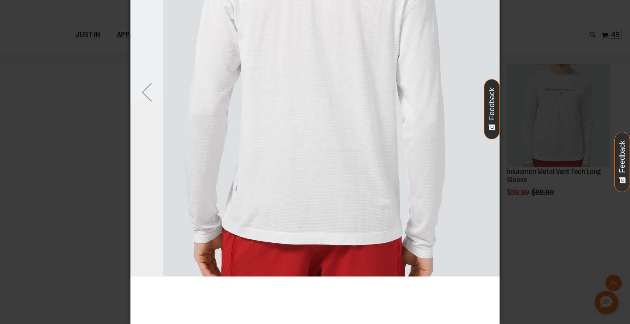
click at [143, 96] on div "Previous" at bounding box center [146, 92] width 33 height 33
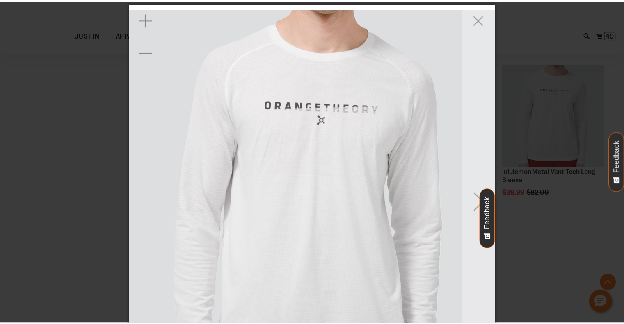
scroll to position [0, 0]
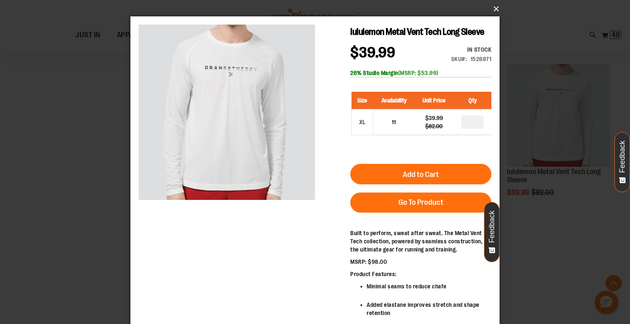
click at [494, 12] on button "×" at bounding box center [317, 9] width 369 height 18
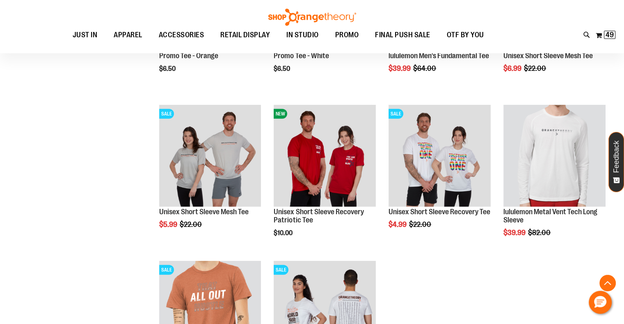
scroll to position [1968, 0]
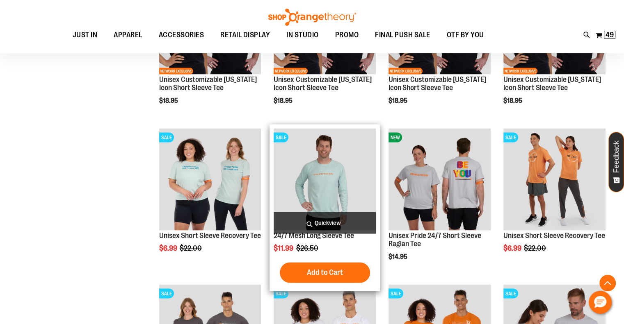
scroll to position [1558, 0]
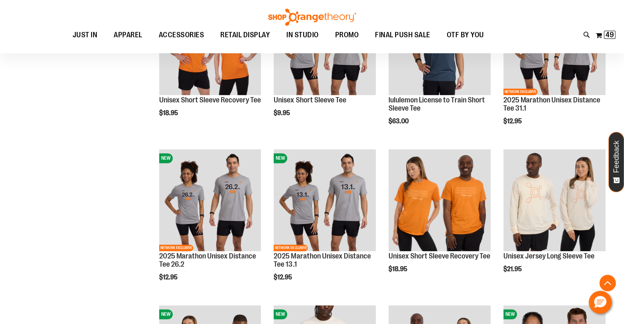
scroll to position [1066, 0]
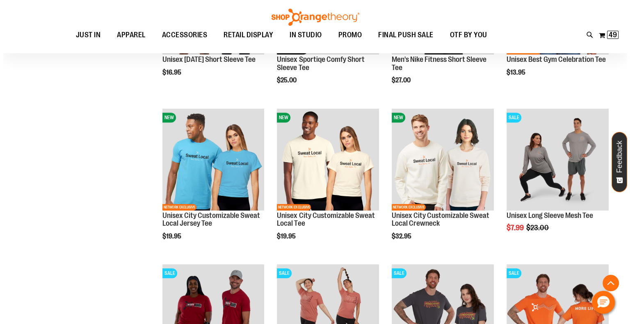
scroll to position [369, 0]
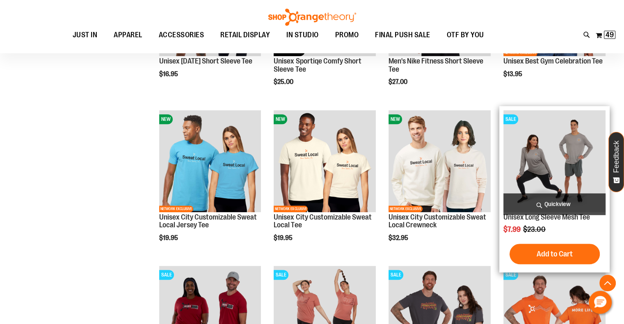
click at [556, 202] on span "Quickview" at bounding box center [554, 205] width 102 height 22
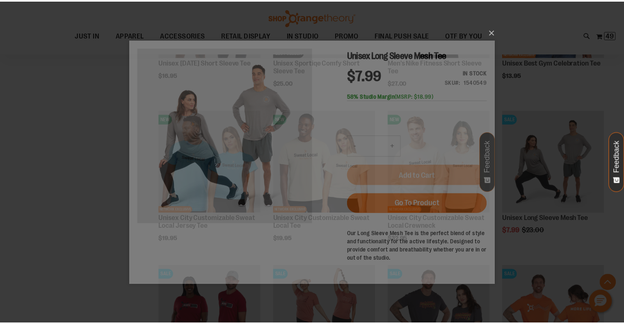
scroll to position [0, 0]
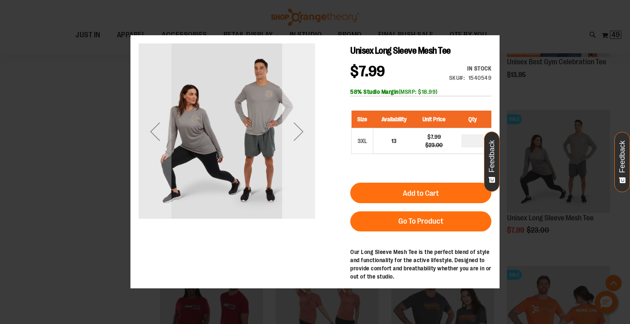
click at [298, 141] on div "Next" at bounding box center [298, 131] width 33 height 33
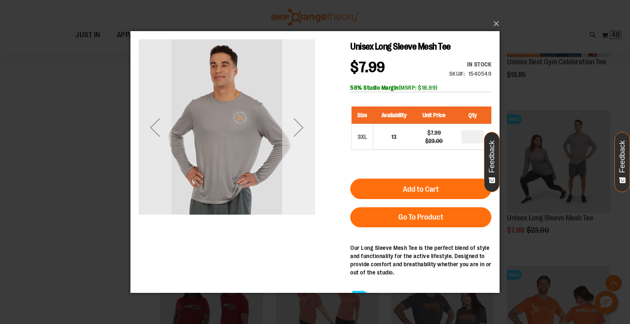
click at [297, 131] on div "Next" at bounding box center [298, 127] width 33 height 33
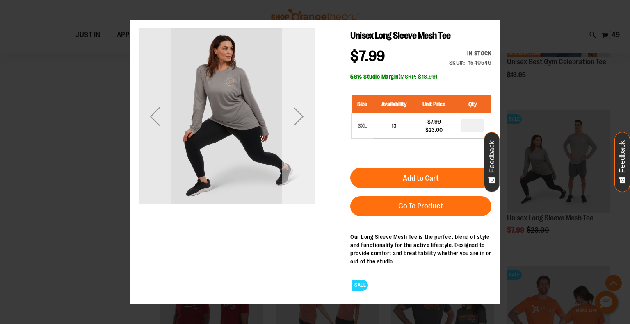
click at [297, 131] on div "Next" at bounding box center [298, 116] width 33 height 33
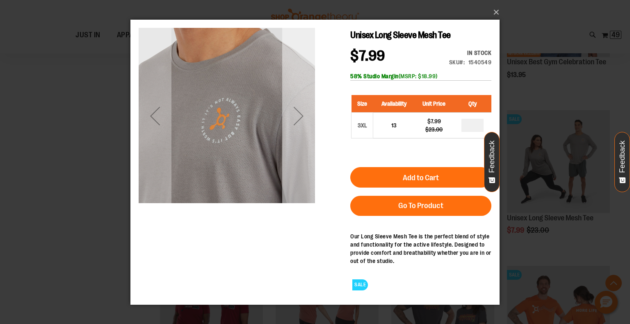
click at [290, 109] on div "Next" at bounding box center [298, 115] width 33 height 33
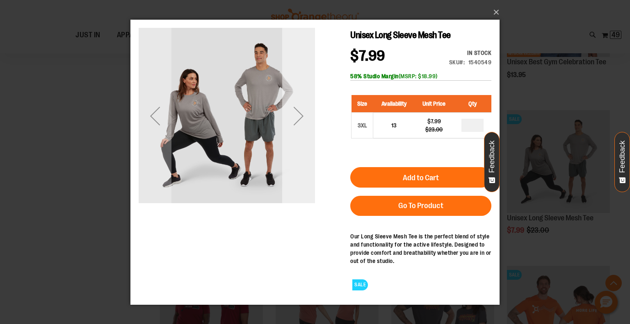
click at [290, 109] on div "Next" at bounding box center [298, 115] width 33 height 33
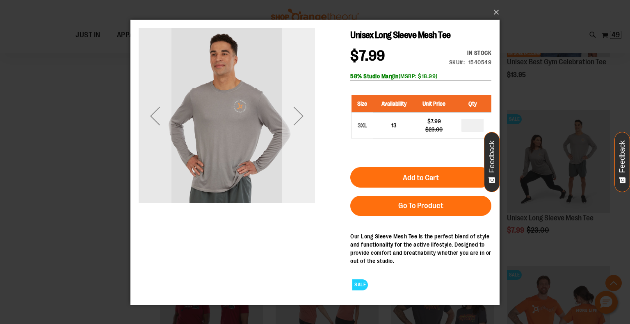
click at [290, 109] on div "Next" at bounding box center [298, 115] width 33 height 33
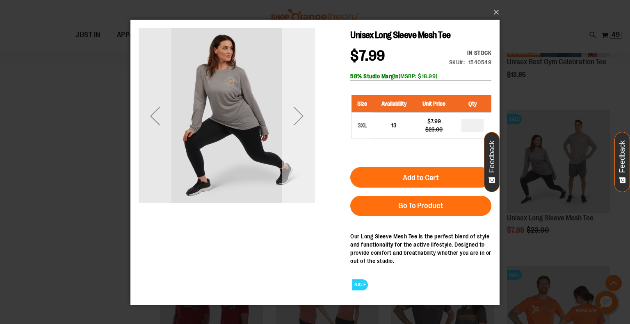
click at [290, 109] on div "Next" at bounding box center [298, 115] width 33 height 33
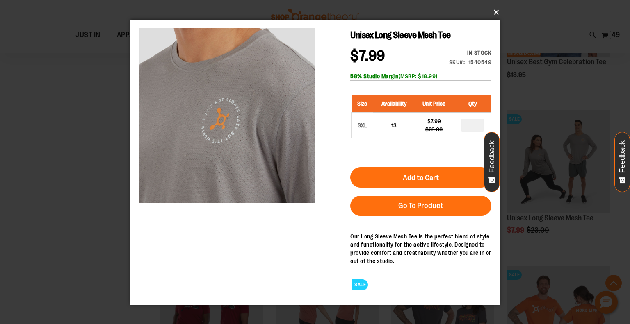
click at [495, 13] on button "×" at bounding box center [317, 12] width 369 height 18
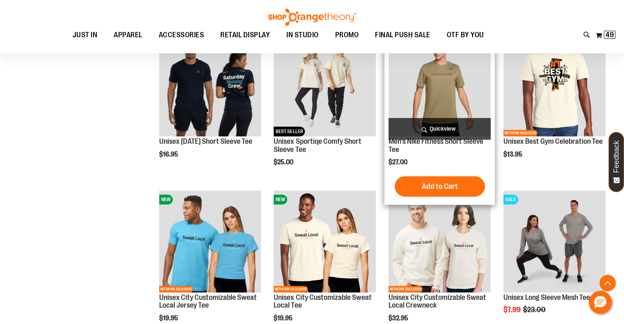
scroll to position [287, 0]
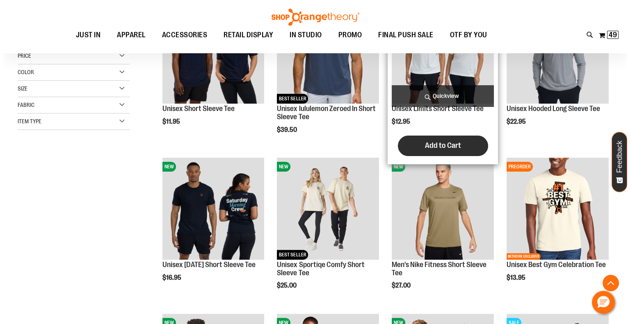
scroll to position [164, 0]
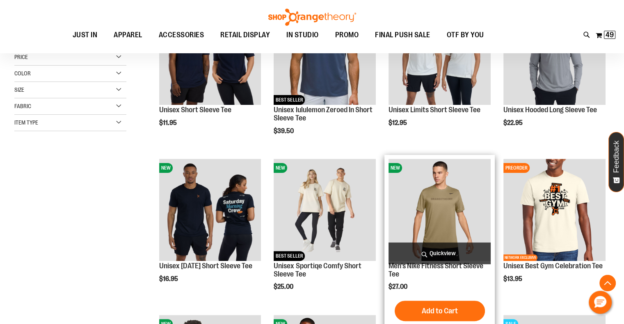
click at [439, 254] on span "Quickview" at bounding box center [439, 254] width 102 height 22
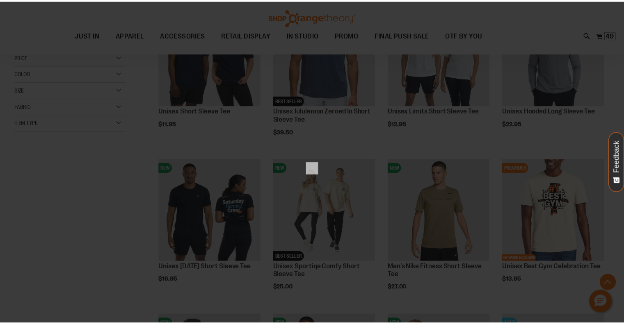
scroll to position [0, 0]
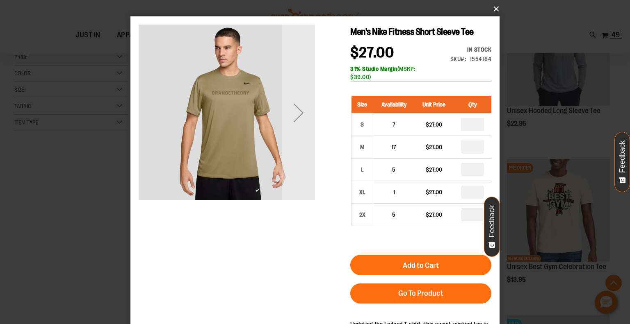
click at [494, 11] on button "×" at bounding box center [317, 9] width 369 height 18
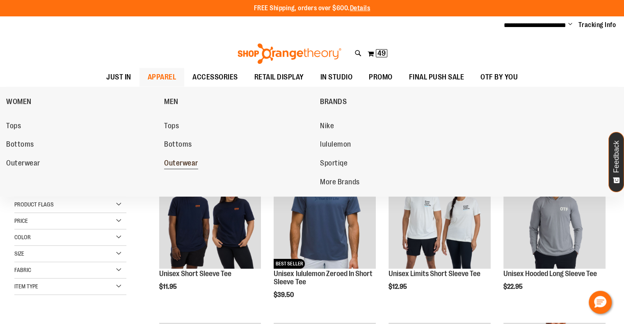
click at [179, 162] on span "Outerwear" at bounding box center [181, 164] width 34 height 10
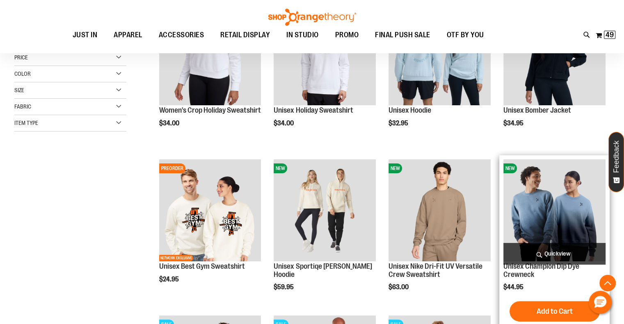
scroll to position [82, 0]
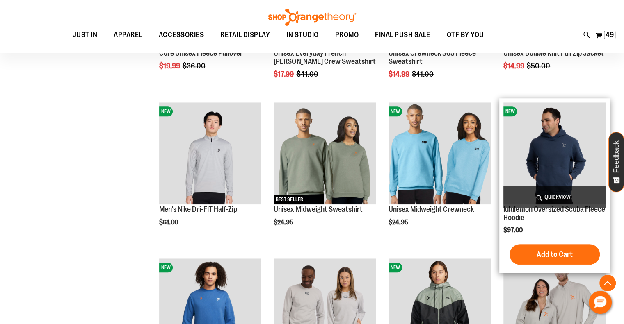
scroll to position [697, 0]
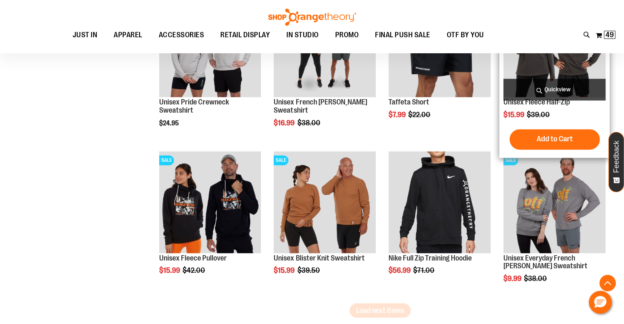
scroll to position [1270, 0]
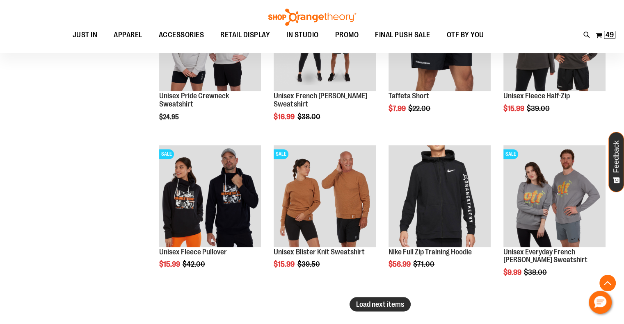
type input "**********"
click at [389, 301] on span "Load next items" at bounding box center [380, 304] width 48 height 8
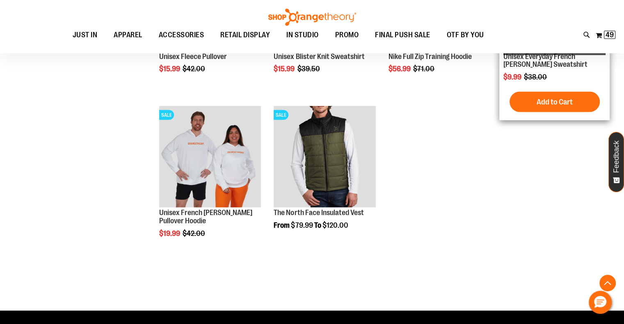
scroll to position [1434, 0]
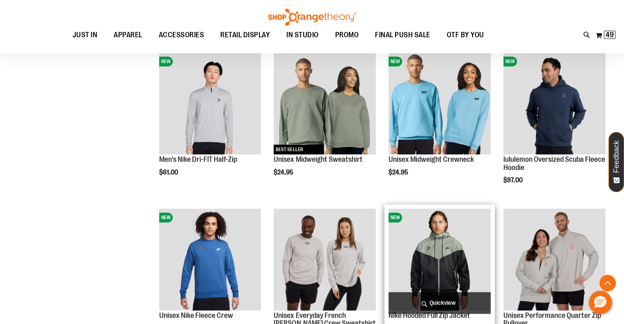
scroll to position [738, 0]
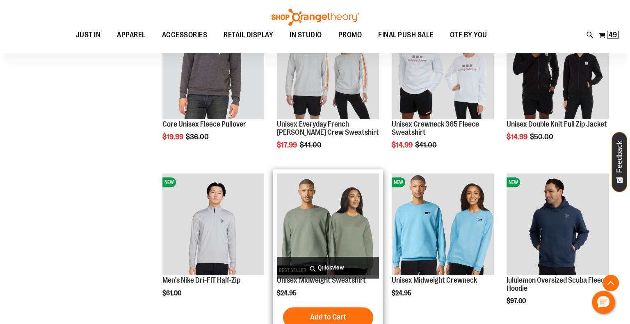
scroll to position [697, 0]
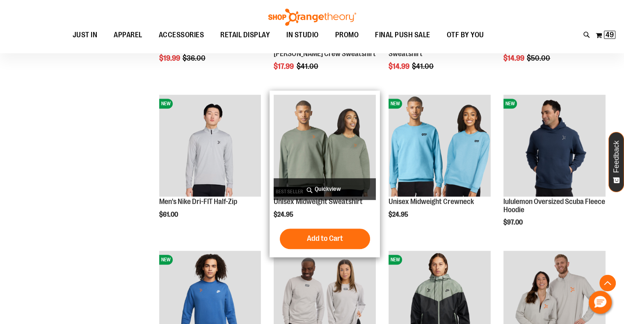
click at [335, 185] on span "Quickview" at bounding box center [324, 189] width 102 height 22
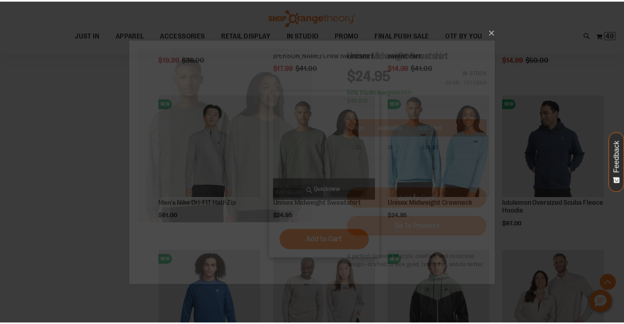
scroll to position [0, 0]
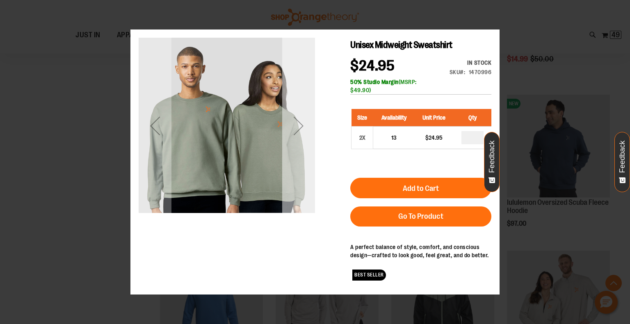
click at [300, 127] on div "Next" at bounding box center [298, 125] width 33 height 33
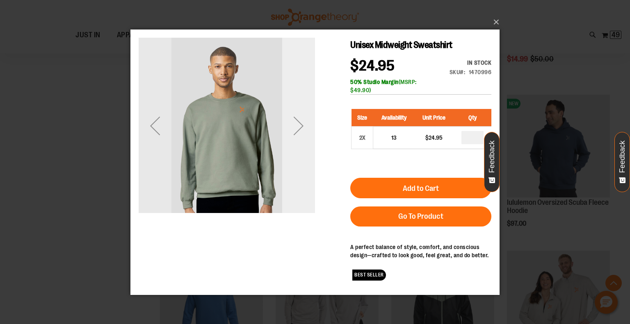
click at [300, 127] on div "Next" at bounding box center [298, 125] width 33 height 33
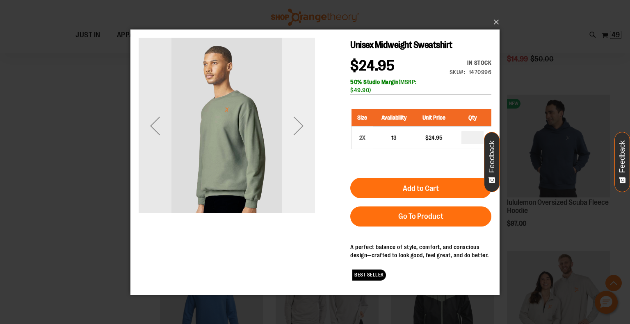
click at [300, 127] on div "Next" at bounding box center [298, 125] width 33 height 33
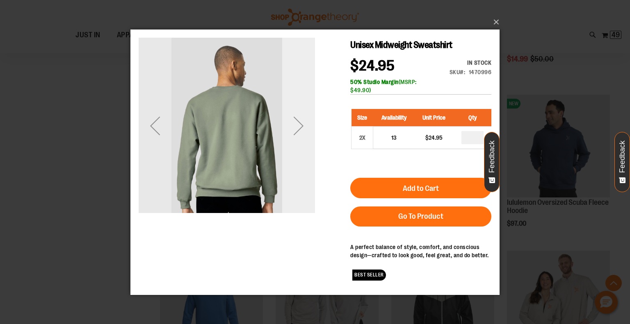
click at [300, 127] on div "Next" at bounding box center [298, 125] width 33 height 33
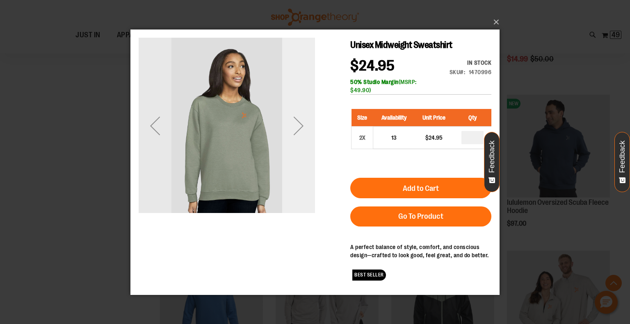
click at [300, 127] on div "Next" at bounding box center [298, 125] width 33 height 33
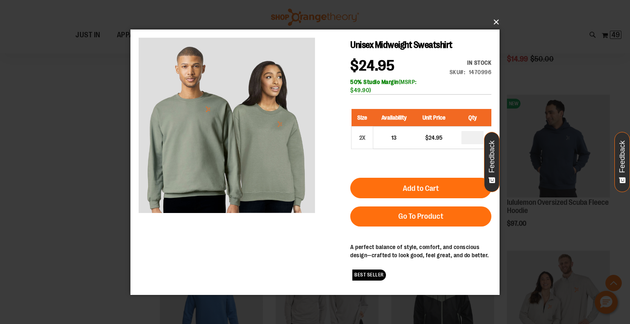
click at [497, 19] on button "×" at bounding box center [317, 22] width 369 height 18
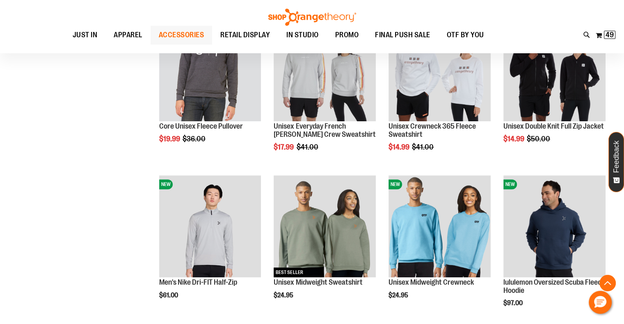
scroll to position [533, 0]
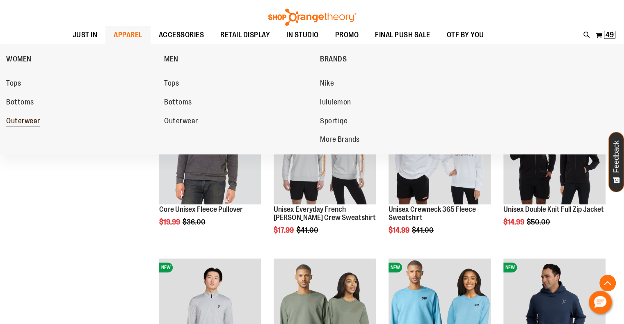
click at [30, 125] on span "Outerwear" at bounding box center [23, 122] width 34 height 10
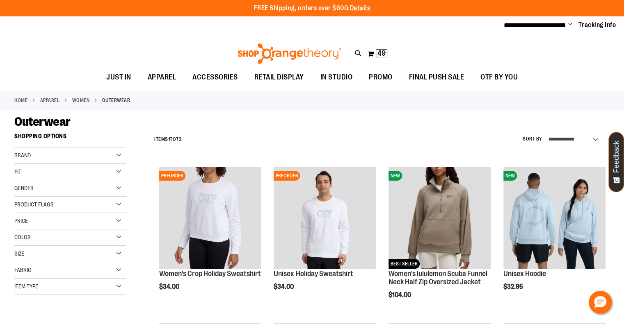
type input "**********"
click at [587, 140] on select "**********" at bounding box center [574, 139] width 57 height 13
select select "*********"
click at [546, 133] on select "**********" at bounding box center [574, 139] width 57 height 13
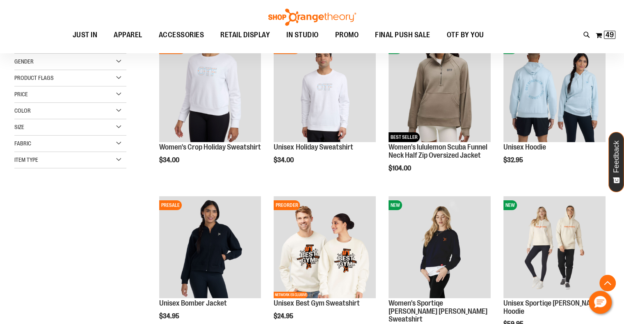
scroll to position [129, 0]
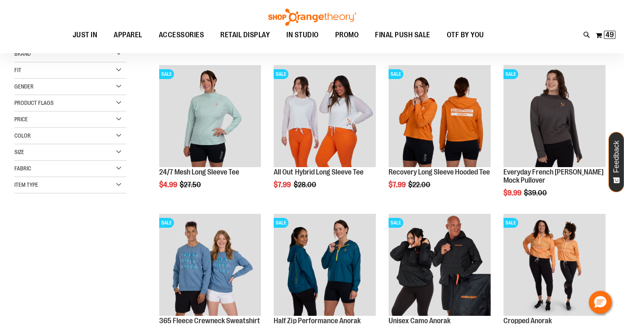
scroll to position [88, 0]
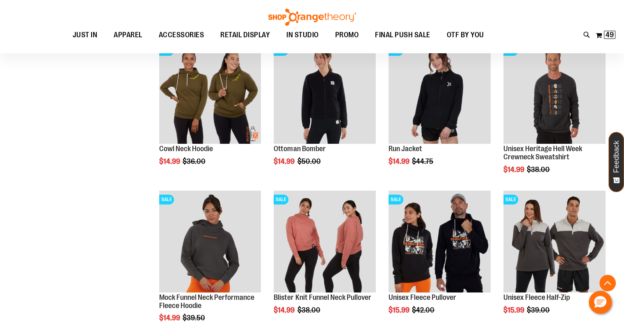
scroll to position [580, 0]
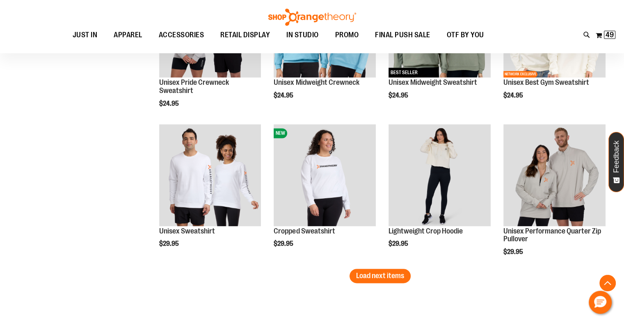
scroll to position [1236, 0]
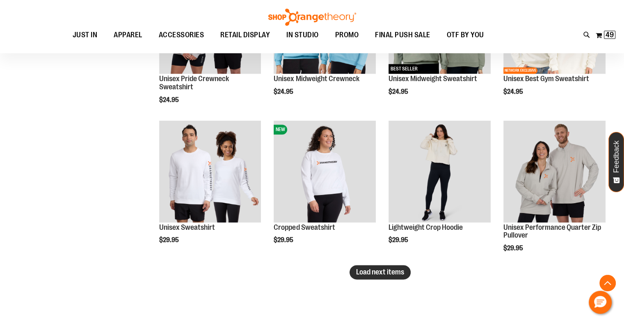
click at [392, 273] on span "Load next items" at bounding box center [380, 272] width 48 height 8
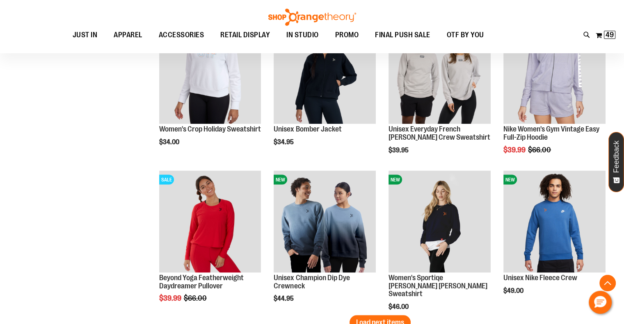
scroll to position [1646, 0]
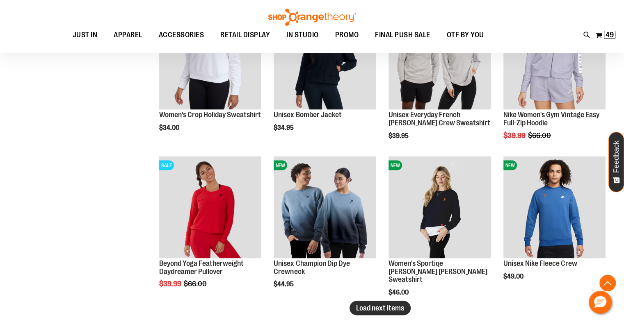
click at [372, 306] on span "Load next items" at bounding box center [380, 308] width 48 height 8
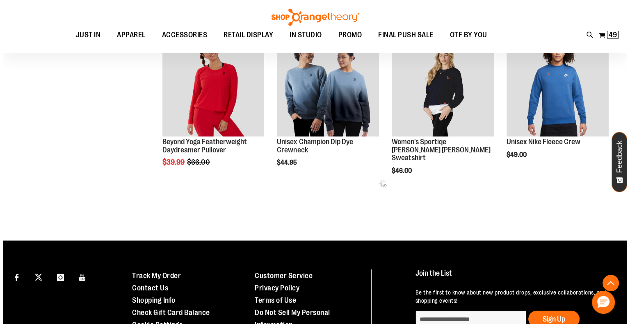
scroll to position [1769, 0]
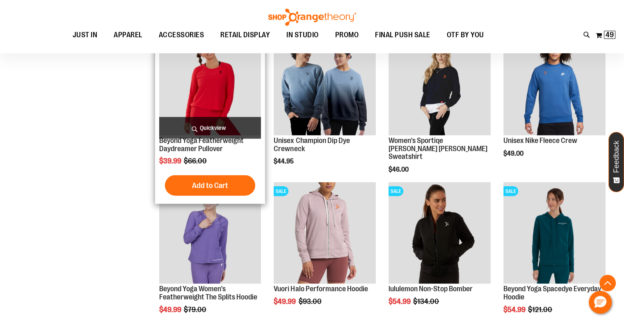
click at [200, 123] on span "Quickview" at bounding box center [210, 128] width 102 height 22
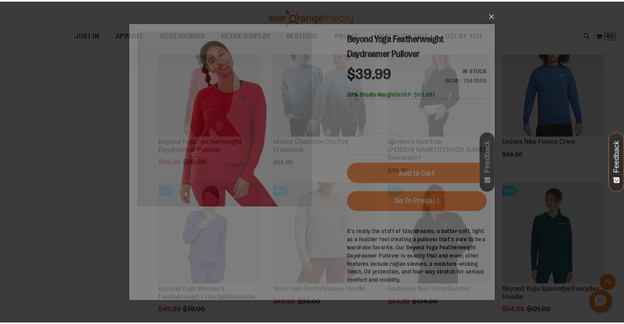
scroll to position [0, 0]
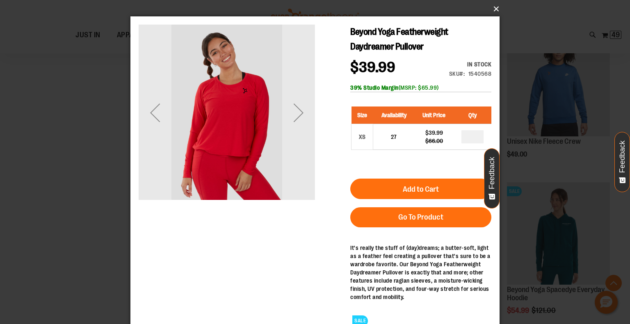
click at [494, 12] on button "×" at bounding box center [317, 9] width 369 height 18
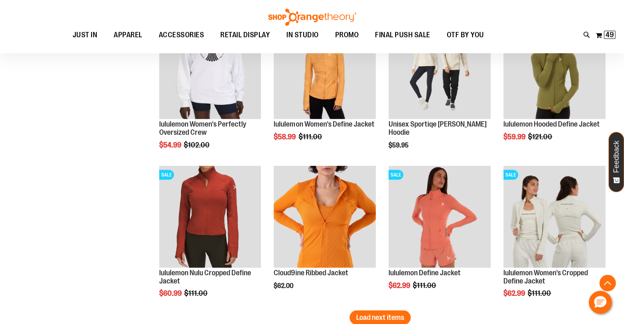
scroll to position [2097, 0]
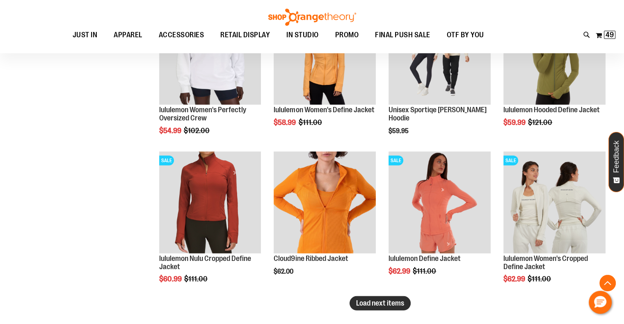
click at [367, 310] on button "Load next items" at bounding box center [379, 303] width 61 height 14
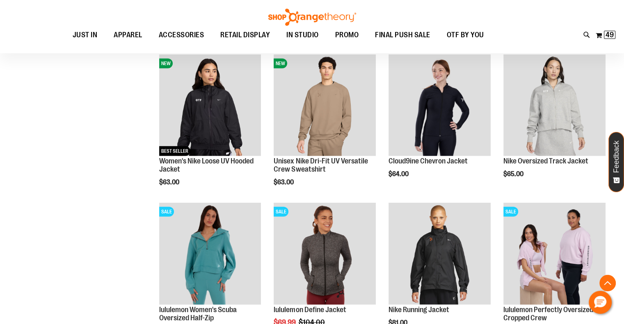
scroll to position [2425, 0]
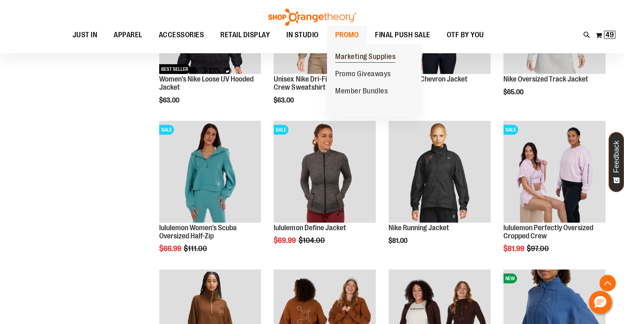
click at [366, 59] on span "Marketing Supplies" at bounding box center [365, 57] width 60 height 10
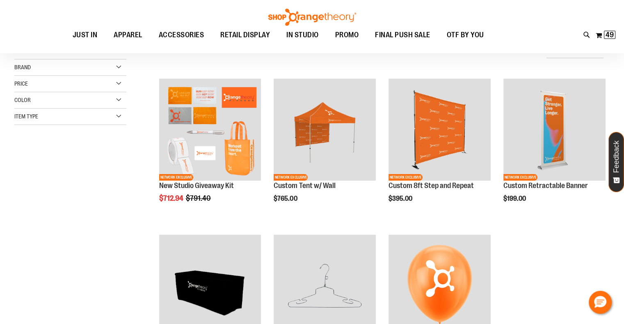
scroll to position [41, 0]
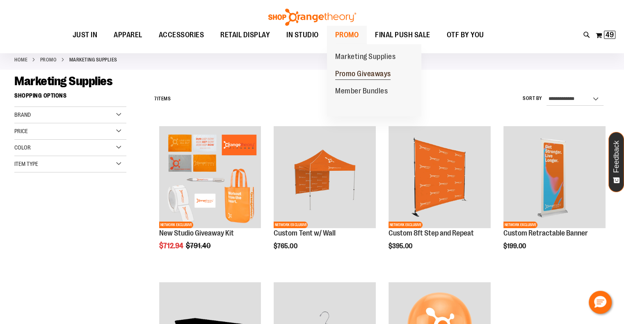
type input "**********"
click at [357, 73] on span "Promo Giveaways" at bounding box center [363, 75] width 56 height 10
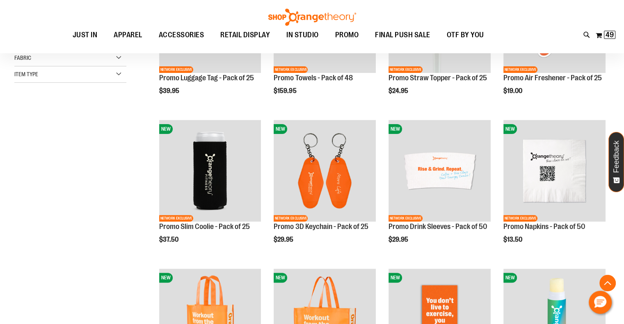
scroll to position [205, 0]
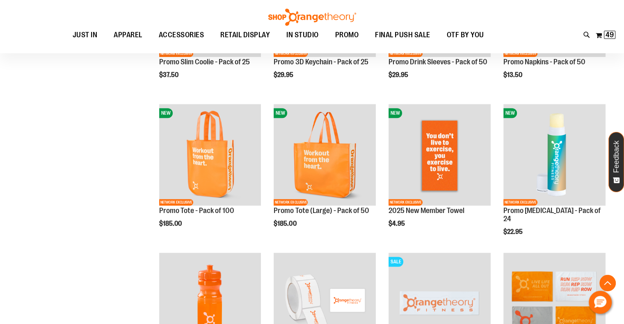
scroll to position [369, 0]
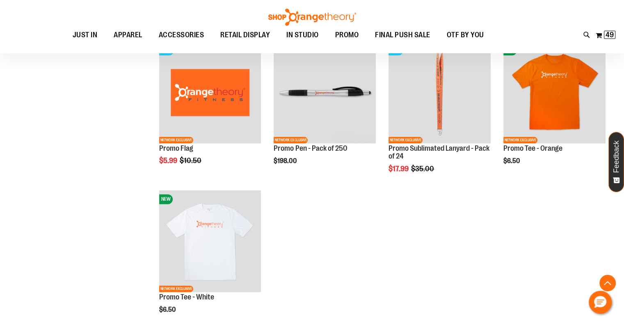
scroll to position [984, 0]
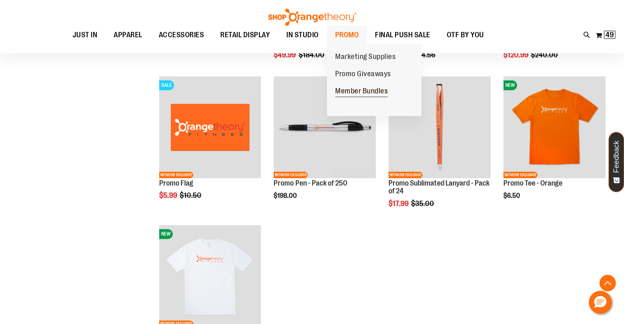
type input "**********"
click at [353, 93] on span "Member Bundles" at bounding box center [361, 92] width 52 height 10
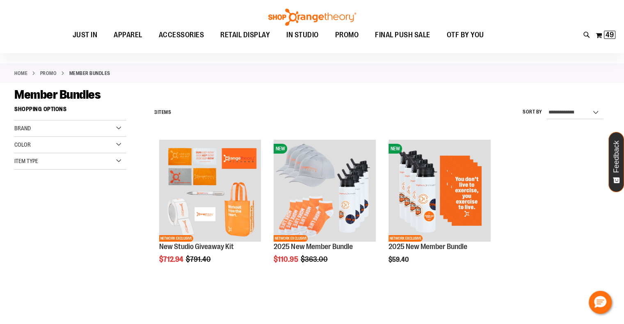
scroll to position [82, 0]
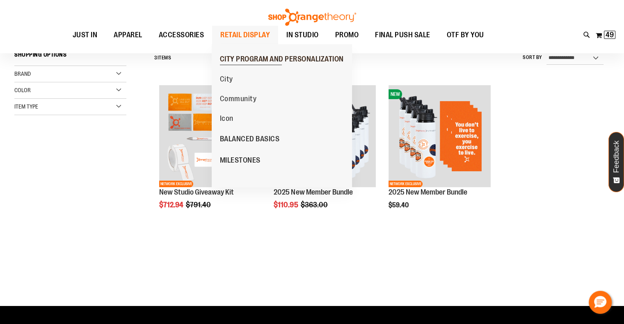
type input "**********"
click at [246, 61] on span "CITY PROGRAM AND PERSONALIZATION" at bounding box center [282, 60] width 124 height 10
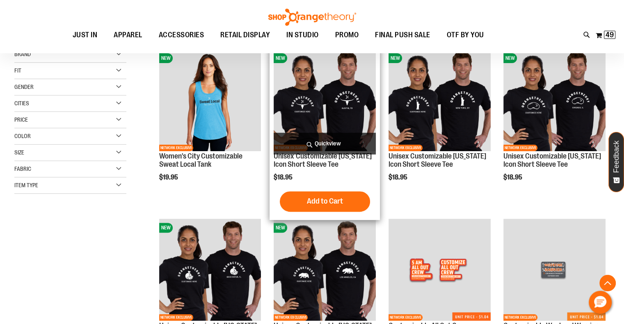
scroll to position [246, 0]
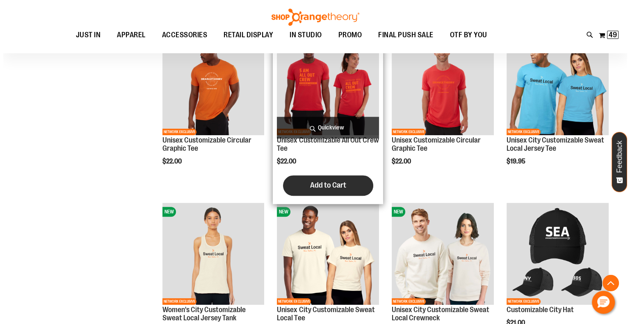
scroll to position [820, 0]
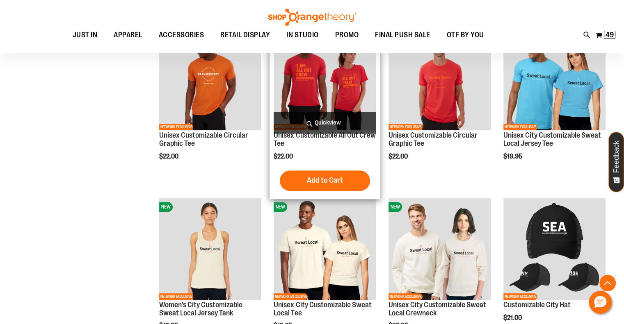
type input "**********"
click at [321, 118] on span "Quickview" at bounding box center [324, 123] width 102 height 22
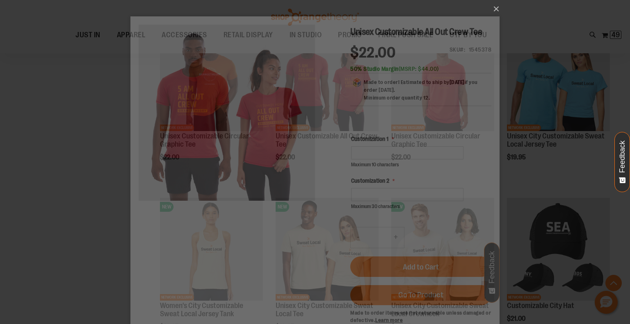
scroll to position [0, 0]
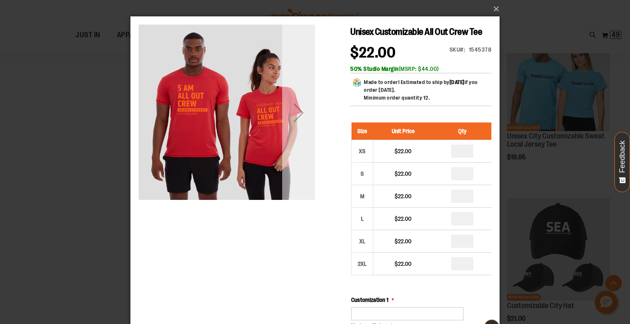
click at [307, 114] on div "Next" at bounding box center [298, 112] width 33 height 33
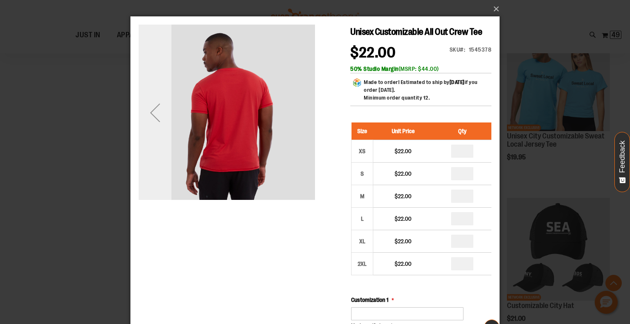
click at [147, 111] on div "Previous" at bounding box center [155, 112] width 33 height 33
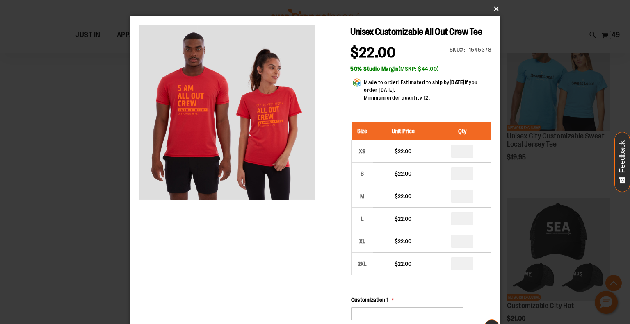
click at [497, 9] on button "×" at bounding box center [317, 9] width 369 height 18
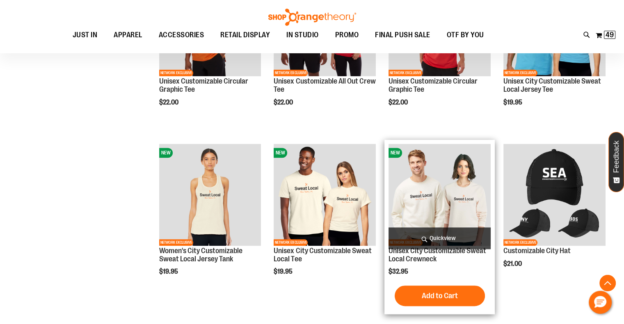
scroll to position [902, 0]
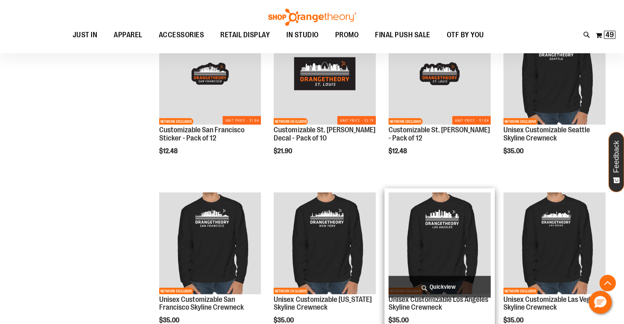
scroll to position [1639, 0]
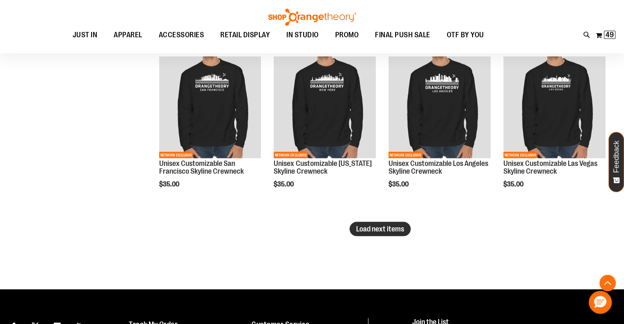
click at [379, 230] on span "Load next items" at bounding box center [380, 229] width 48 height 8
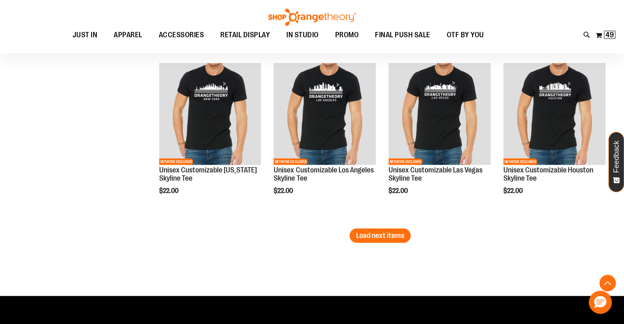
scroll to position [2254, 0]
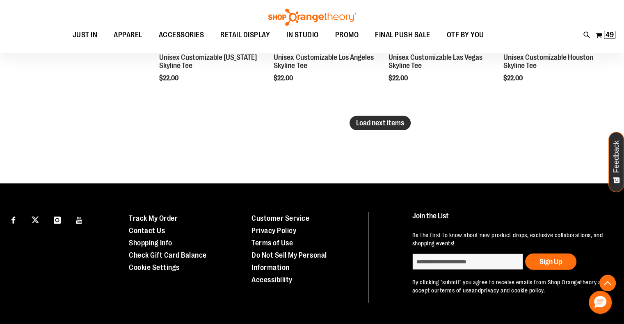
click at [389, 127] on button "Load next items" at bounding box center [379, 123] width 61 height 14
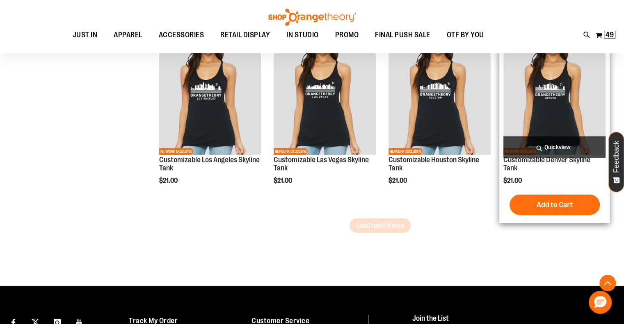
scroll to position [2664, 0]
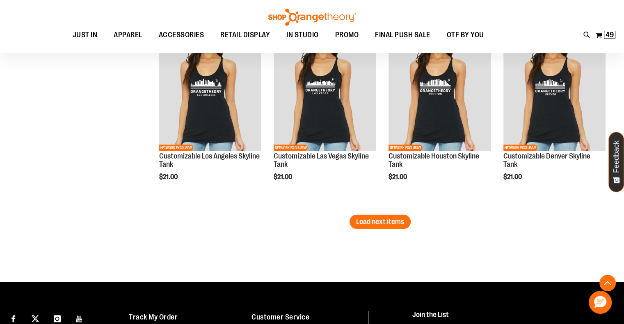
click at [381, 224] on span "Load next items" at bounding box center [380, 222] width 48 height 8
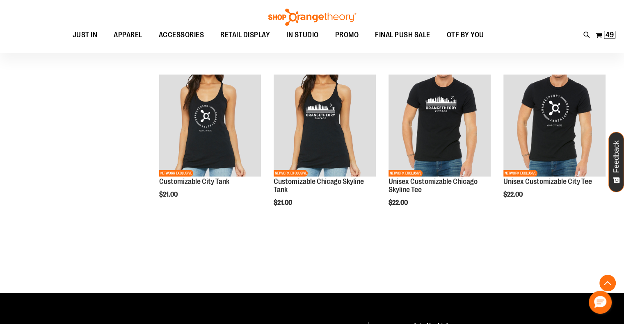
scroll to position [2828, 0]
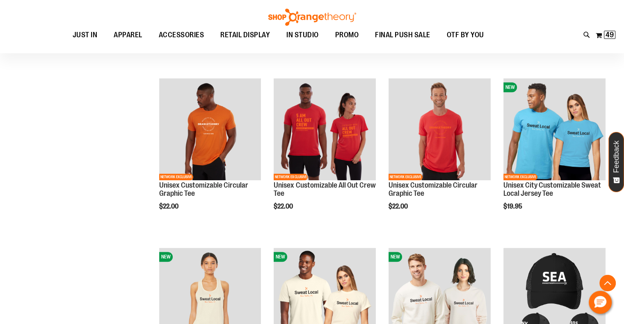
scroll to position [738, 0]
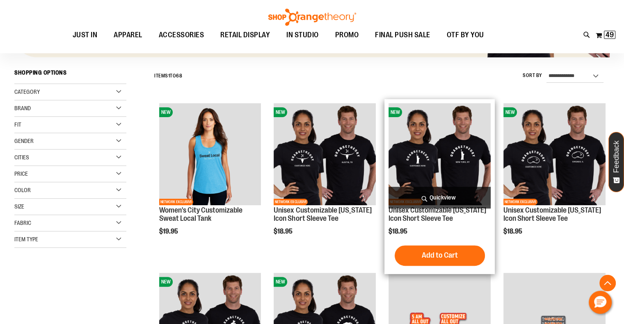
scroll to position [123, 0]
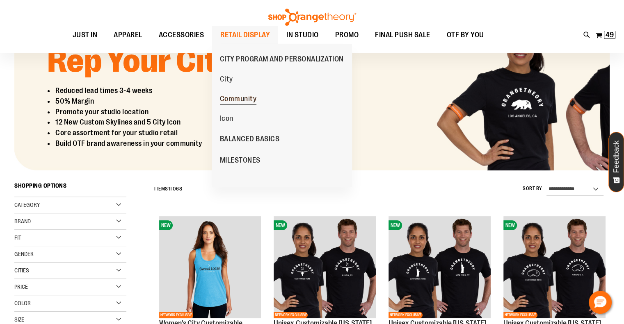
click at [232, 98] on span "Community" at bounding box center [238, 100] width 37 height 10
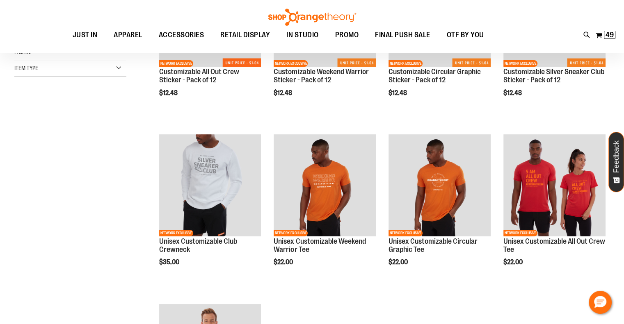
scroll to position [41, 0]
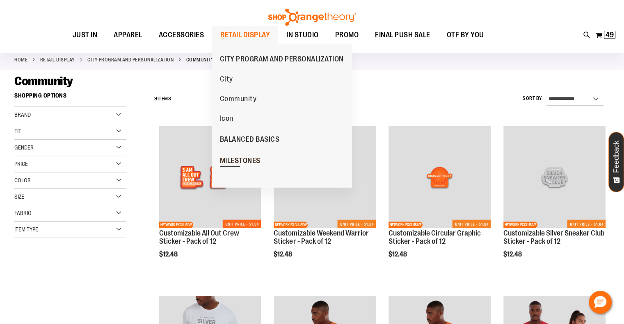
type input "**********"
click at [242, 162] on span "MILESTONES" at bounding box center [240, 162] width 41 height 10
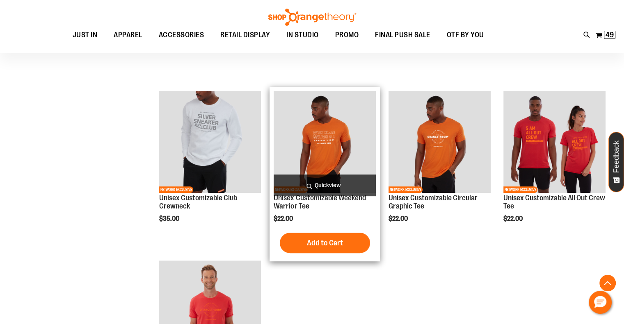
scroll to position [328, 0]
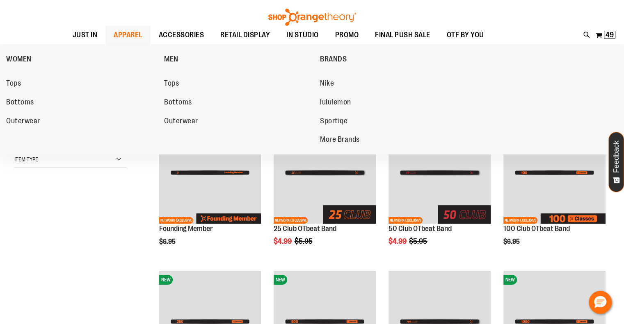
scroll to position [41, 0]
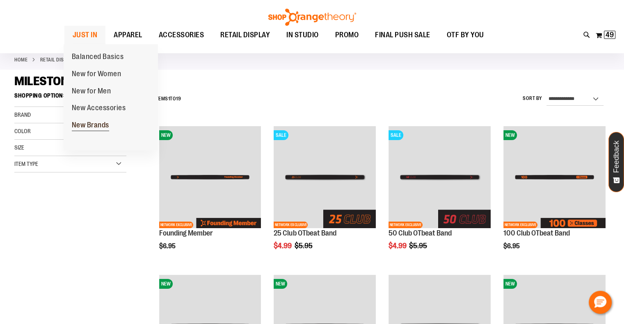
type input "**********"
click at [96, 130] on span "New Brands" at bounding box center [90, 126] width 37 height 10
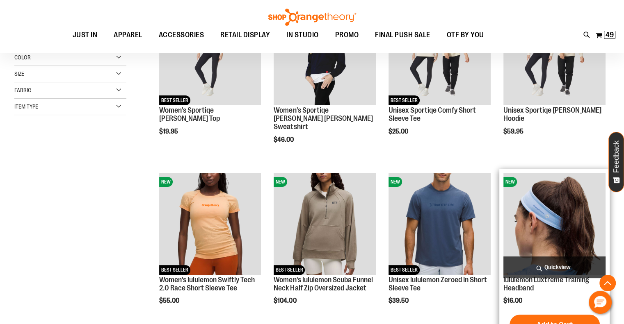
scroll to position [246, 0]
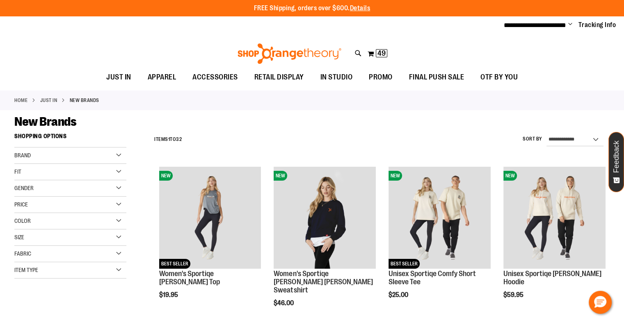
type input "**********"
click at [580, 139] on select "**********" at bounding box center [574, 139] width 57 height 13
select select "*********"
click at [546, 133] on select "**********" at bounding box center [574, 139] width 57 height 13
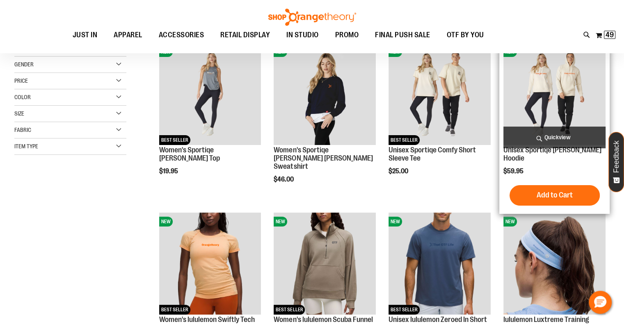
scroll to position [129, 0]
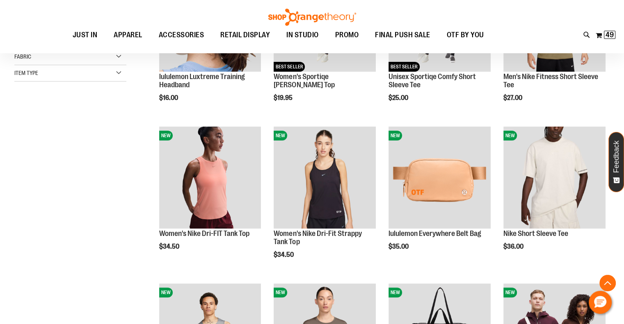
scroll to position [252, 0]
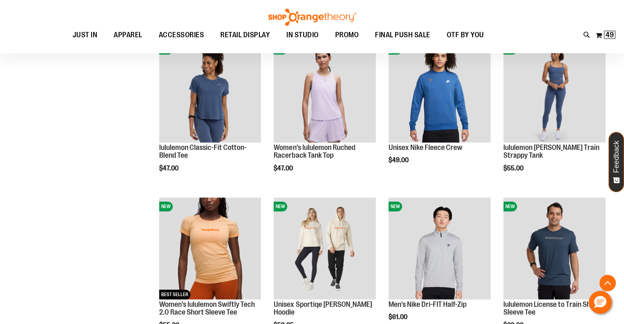
scroll to position [785, 0]
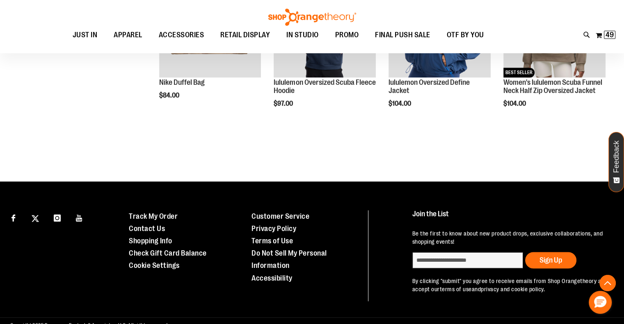
scroll to position [1309, 0]
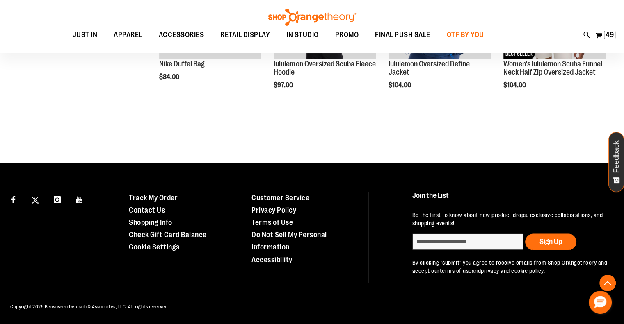
click at [451, 34] on span "OTF BY YOU" at bounding box center [464, 35] width 37 height 18
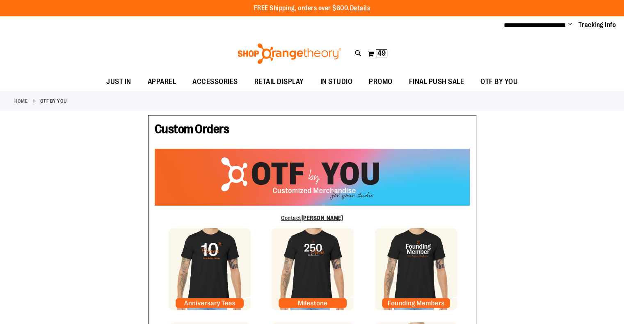
type input "*******"
type input "**********"
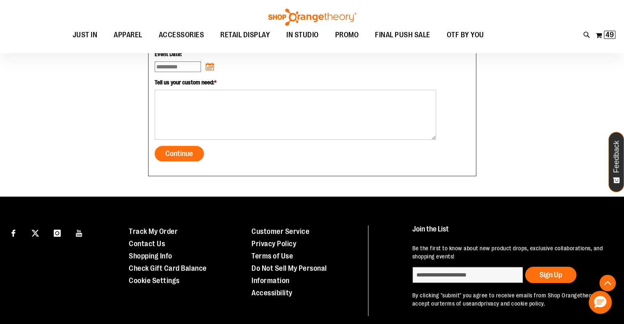
scroll to position [699, 0]
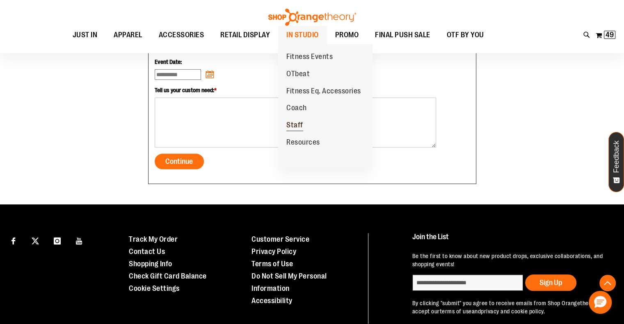
type input "**********"
click at [299, 124] on span "Staff" at bounding box center [294, 126] width 17 height 10
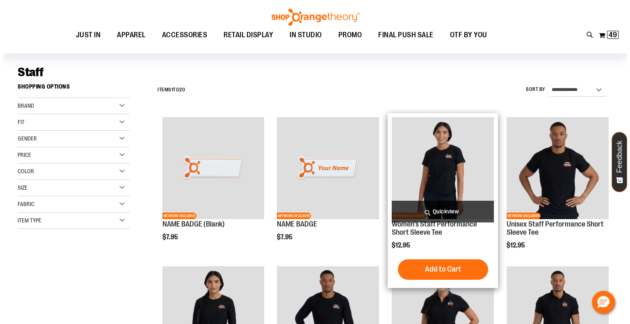
scroll to position [41, 0]
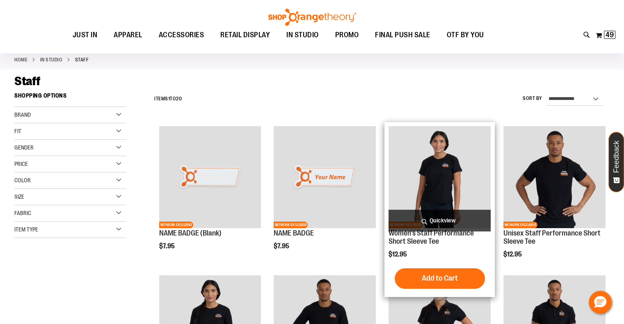
type input "**********"
click at [434, 223] on span "Quickview" at bounding box center [439, 221] width 102 height 22
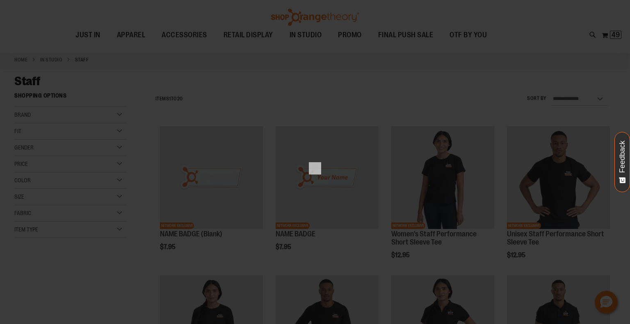
scroll to position [0, 0]
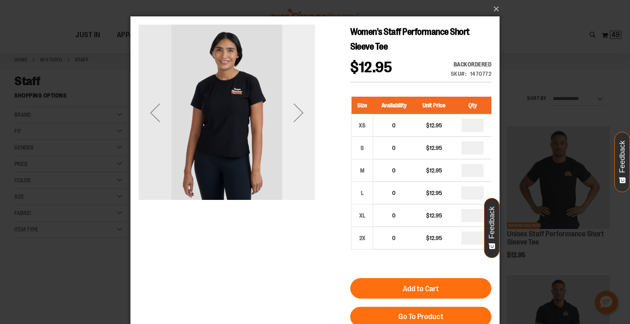
click at [295, 120] on div "Next" at bounding box center [298, 112] width 33 height 33
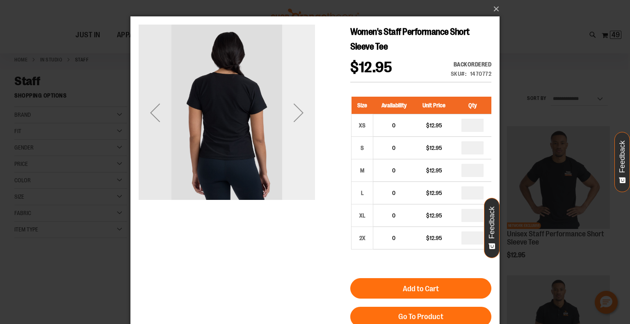
click at [295, 120] on div "Next" at bounding box center [298, 112] width 33 height 33
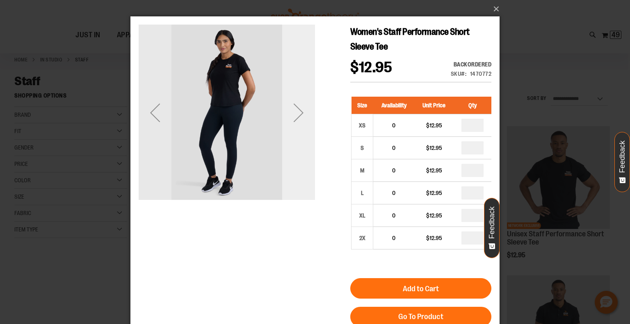
click at [295, 120] on div "Next" at bounding box center [298, 112] width 33 height 33
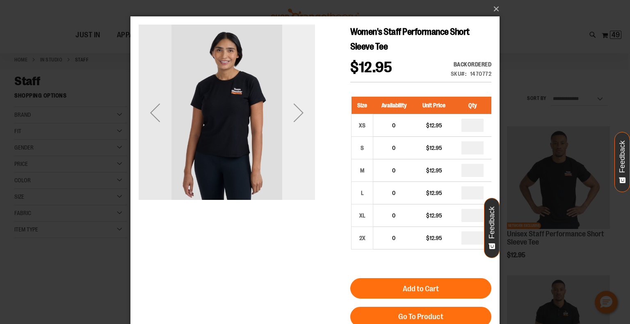
click at [295, 120] on div "Next" at bounding box center [298, 112] width 33 height 33
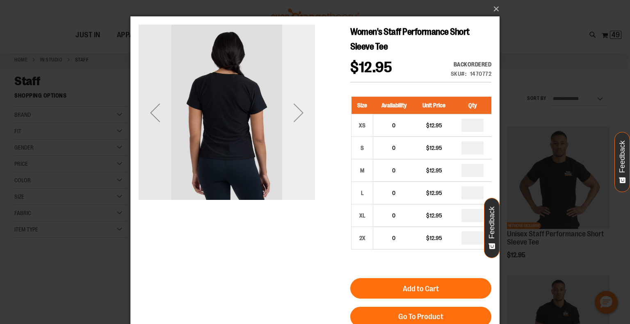
click at [295, 120] on div "Next" at bounding box center [298, 112] width 33 height 33
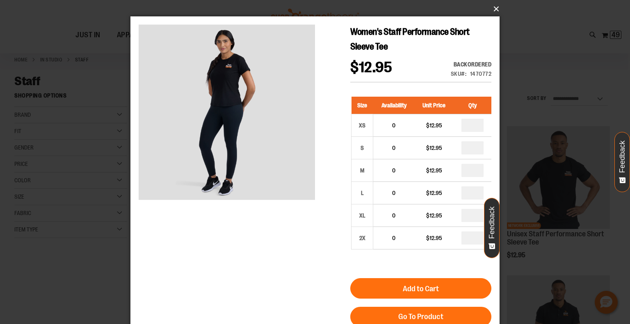
click at [495, 7] on button "×" at bounding box center [317, 9] width 369 height 18
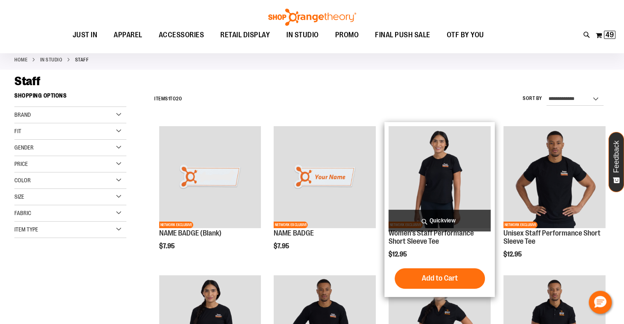
click at [430, 218] on span "Quickview" at bounding box center [439, 221] width 102 height 22
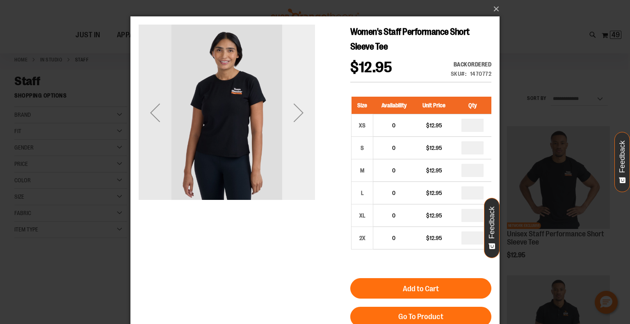
click at [314, 108] on div "Next" at bounding box center [298, 112] width 33 height 33
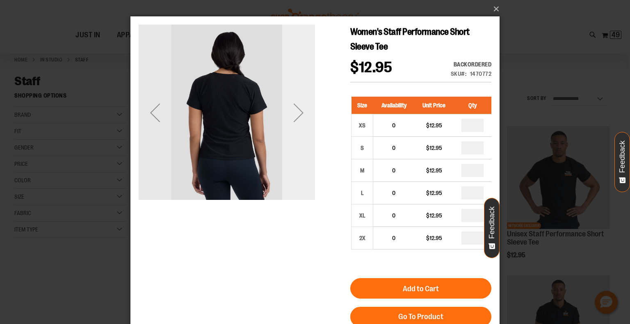
click at [310, 107] on div "Next" at bounding box center [298, 112] width 33 height 33
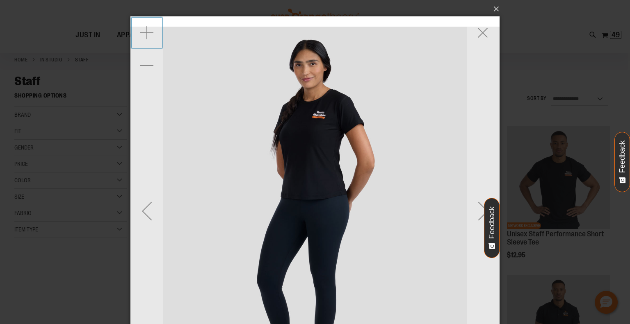
click at [142, 29] on div "Zoom in" at bounding box center [146, 32] width 33 height 33
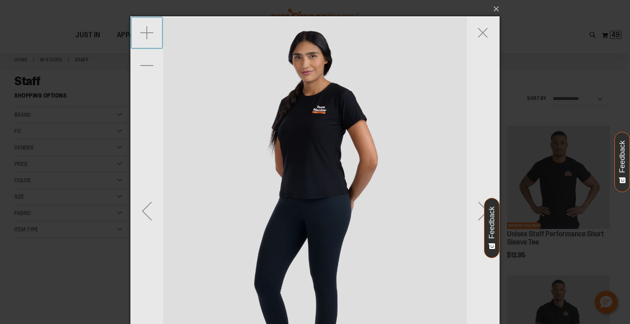
click at [142, 29] on div "Zoom in" at bounding box center [146, 32] width 33 height 33
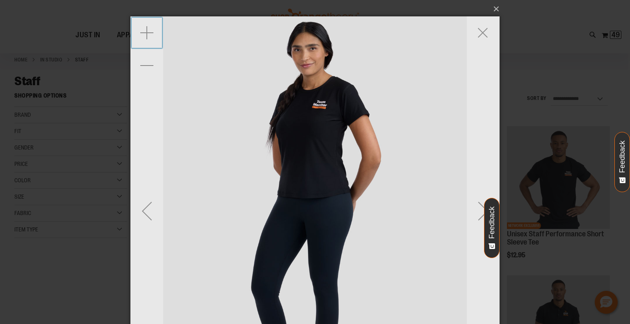
click at [142, 29] on div "Zoom in" at bounding box center [146, 32] width 33 height 33
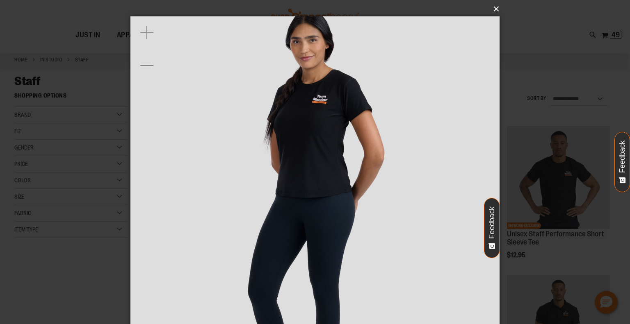
click at [494, 5] on button "×" at bounding box center [317, 9] width 369 height 18
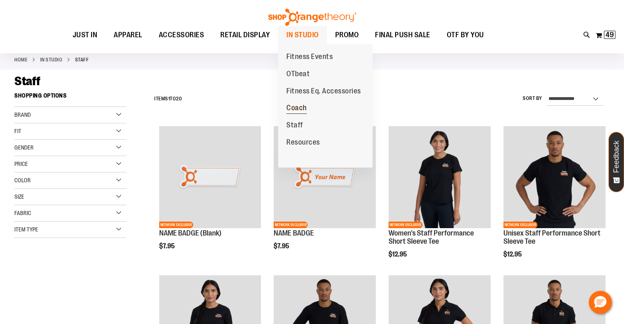
click at [297, 109] on span "Coach" at bounding box center [296, 109] width 20 height 10
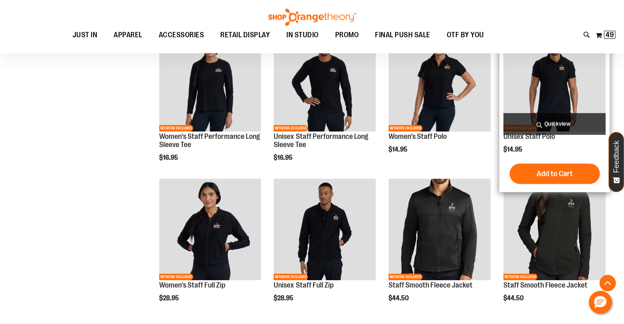
scroll to position [386, 0]
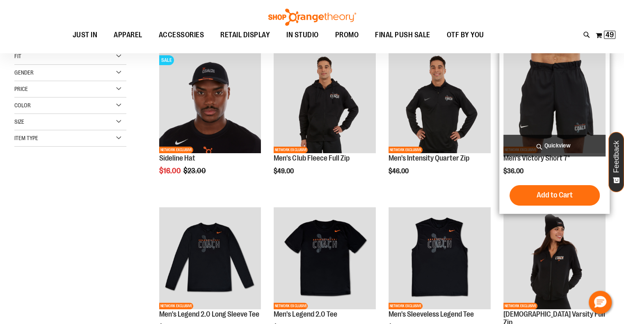
scroll to position [123, 0]
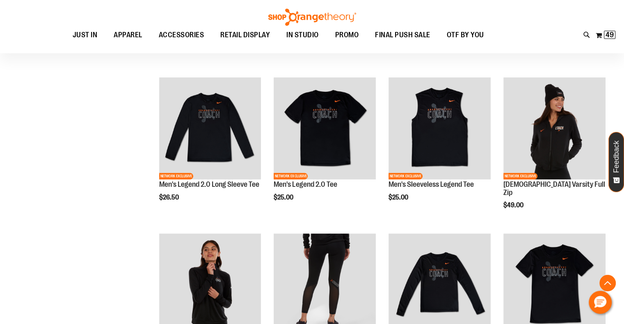
scroll to position [328, 0]
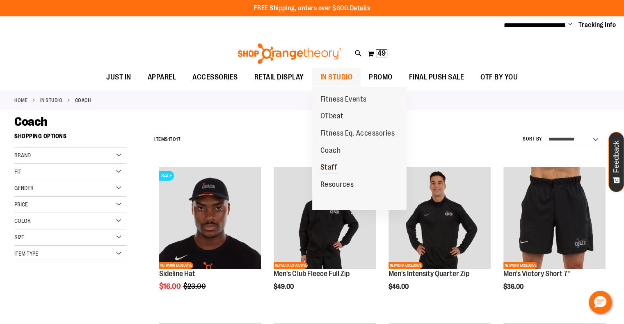
type input "**********"
click at [335, 166] on span "Staff" at bounding box center [328, 168] width 17 height 10
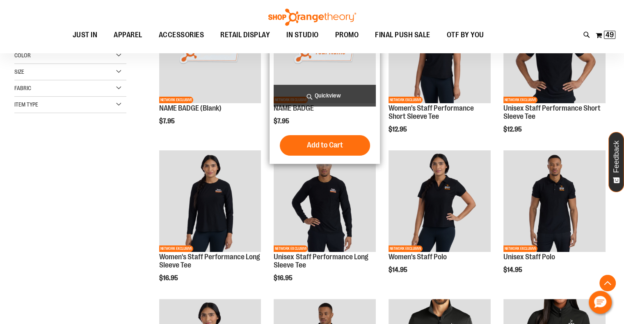
scroll to position [246, 0]
